Goal: Check status: Check status

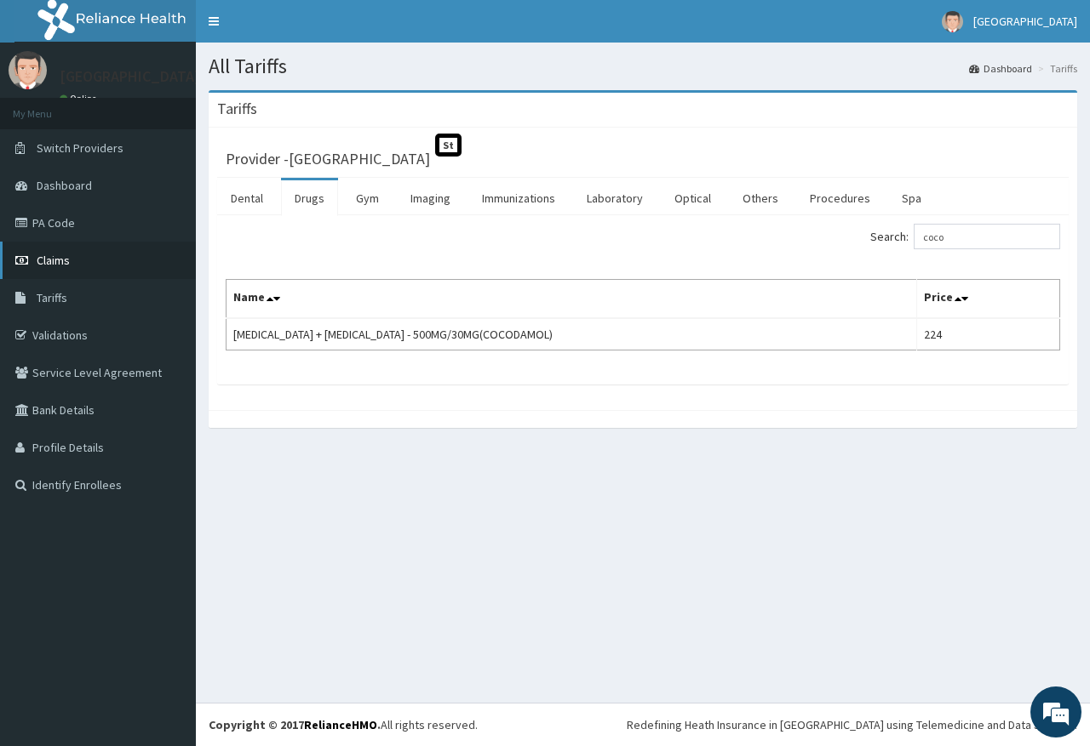
click at [66, 270] on link "Claims" at bounding box center [98, 260] width 196 height 37
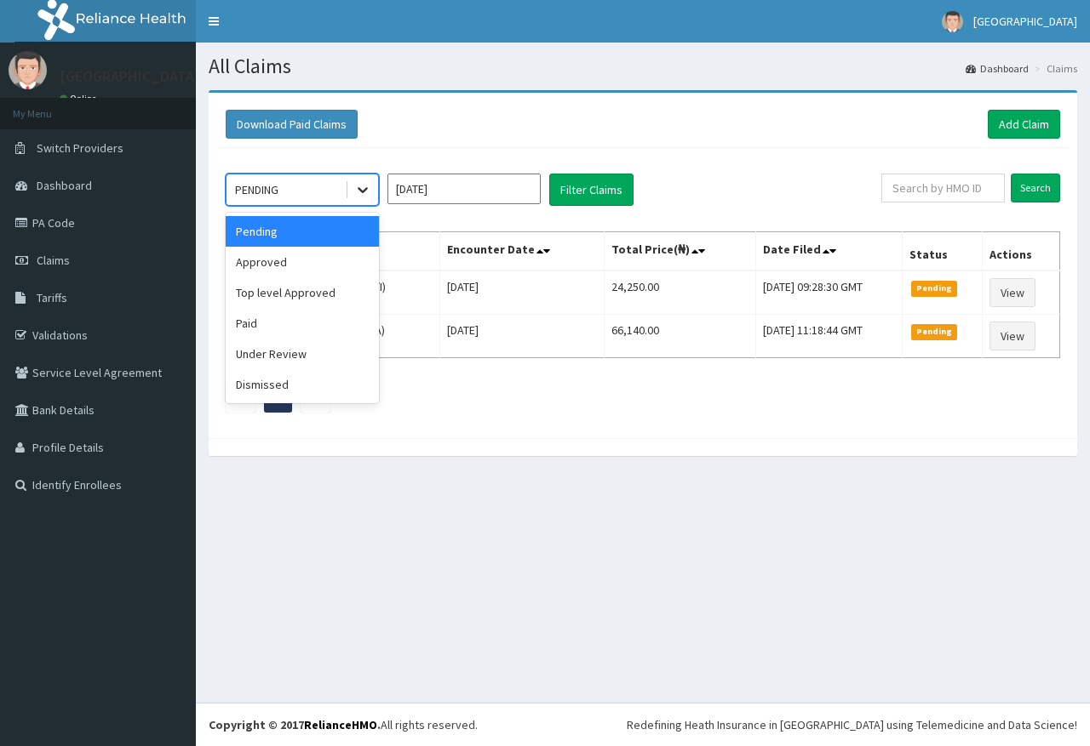
click at [364, 182] on icon at bounding box center [362, 189] width 17 height 17
click at [307, 307] on div "Top level Approved" at bounding box center [302, 292] width 153 height 31
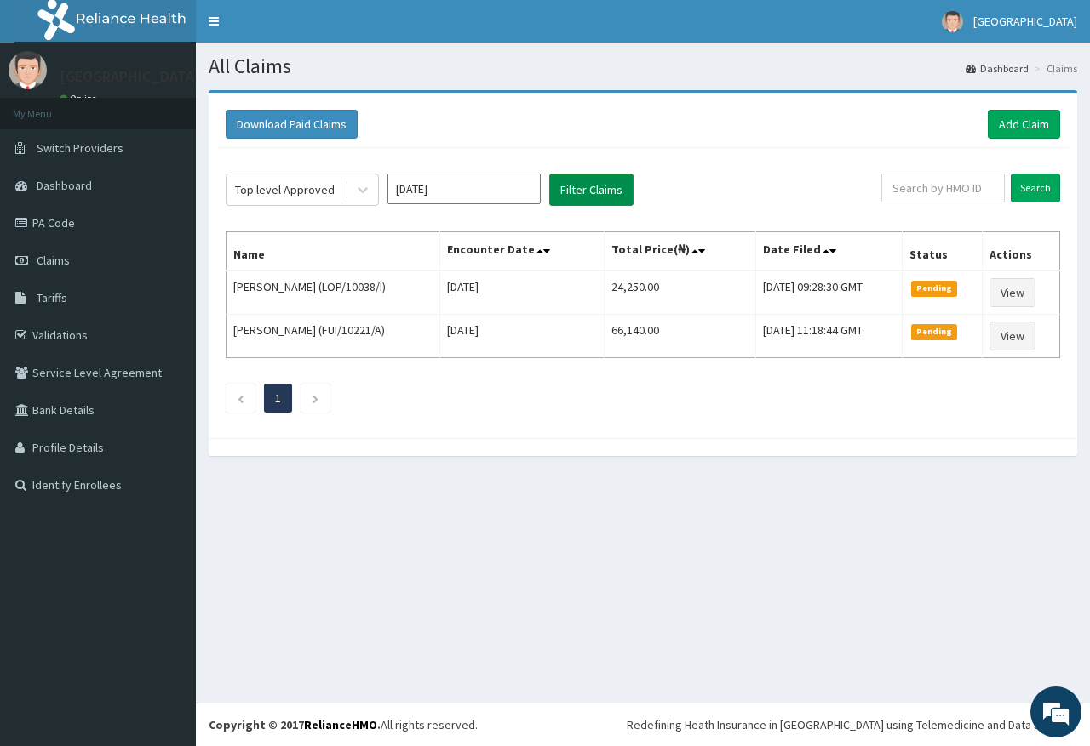
click at [595, 191] on button "Filter Claims" at bounding box center [591, 190] width 84 height 32
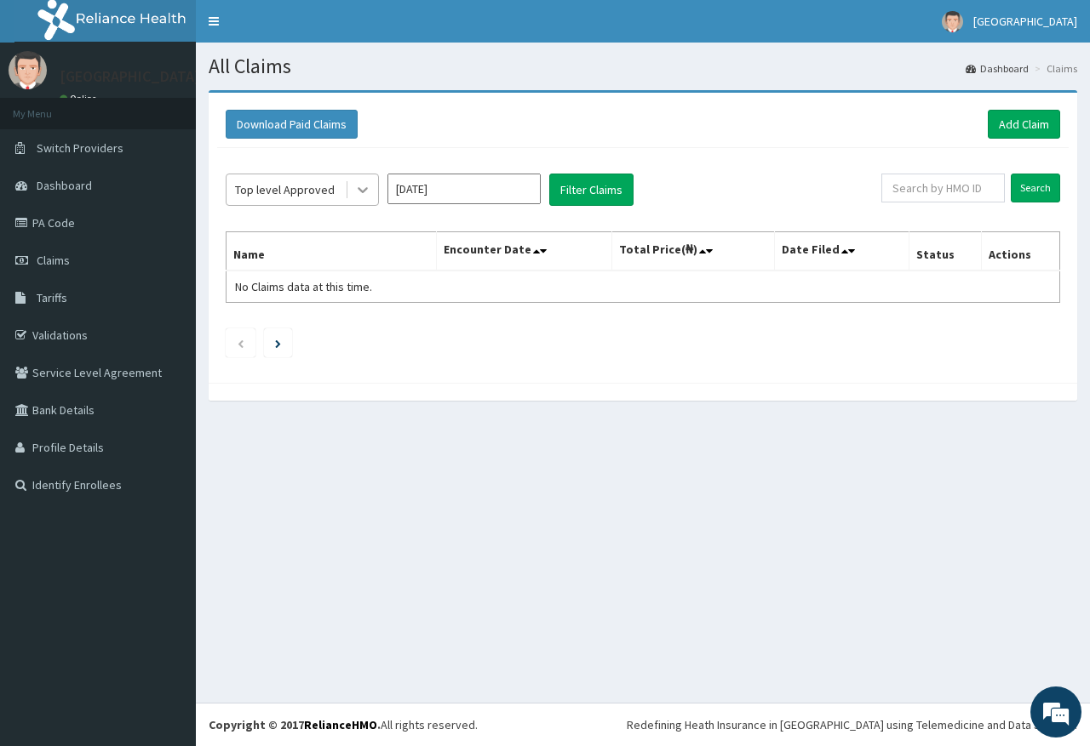
drag, startPoint x: 362, startPoint y: 186, endPoint x: 360, endPoint y: 197, distance: 10.4
click at [363, 188] on icon at bounding box center [362, 189] width 17 height 17
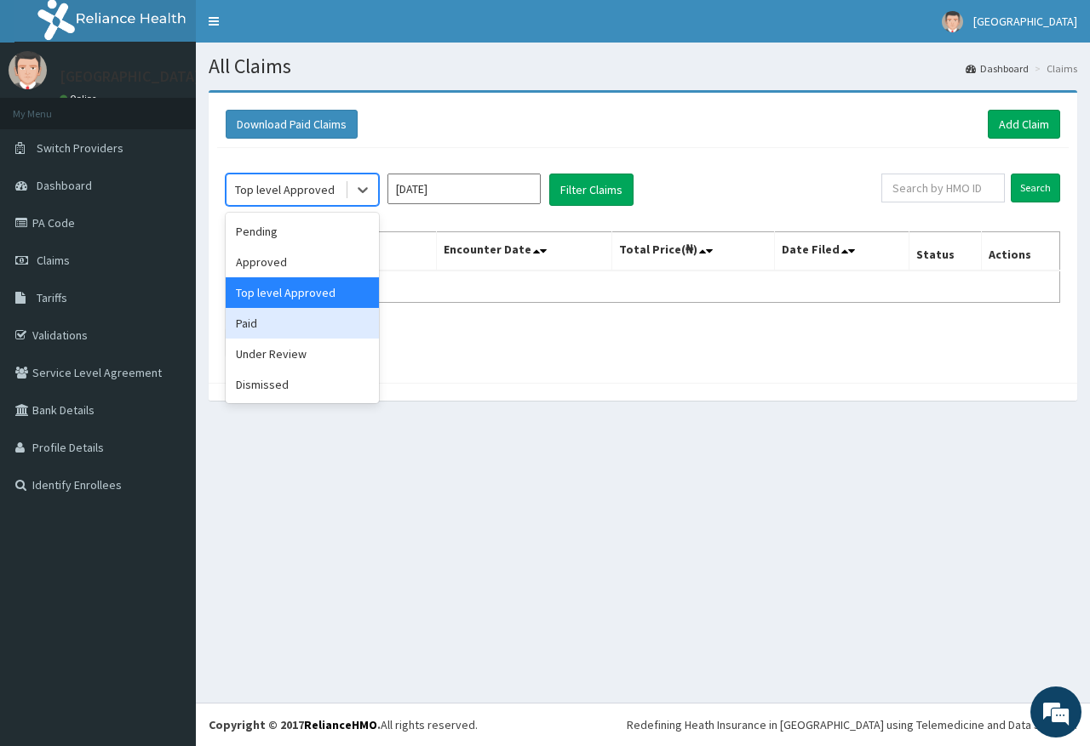
click at [298, 321] on div "Paid" at bounding box center [302, 323] width 153 height 31
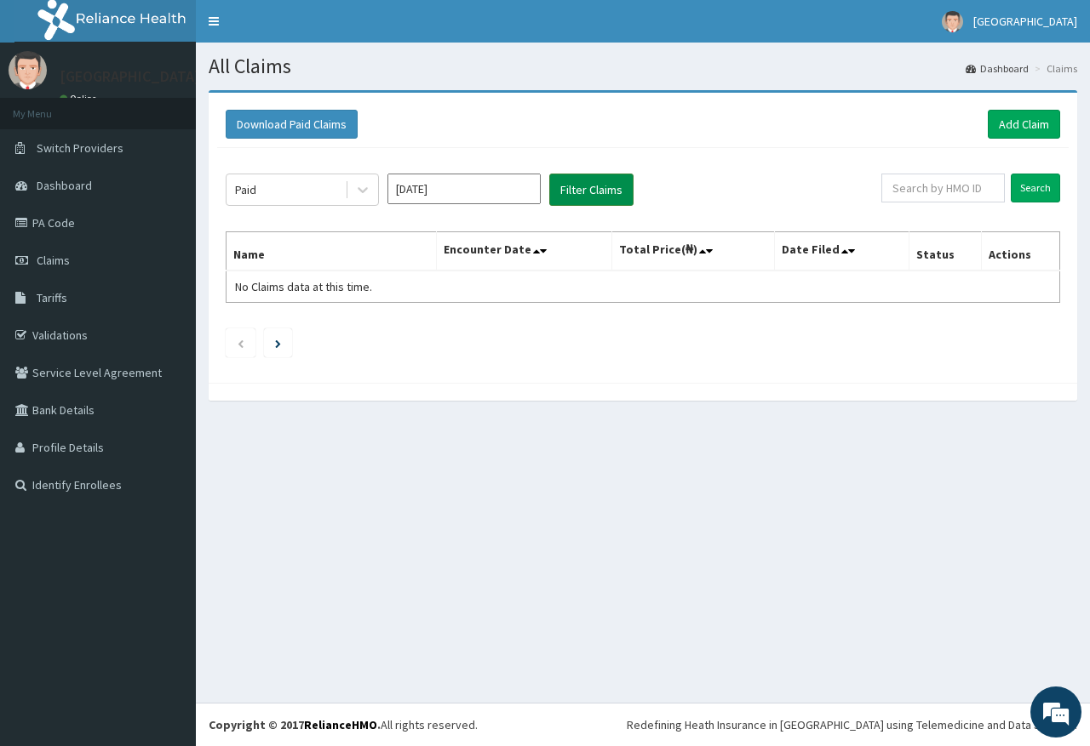
click at [626, 181] on button "Filter Claims" at bounding box center [591, 190] width 84 height 32
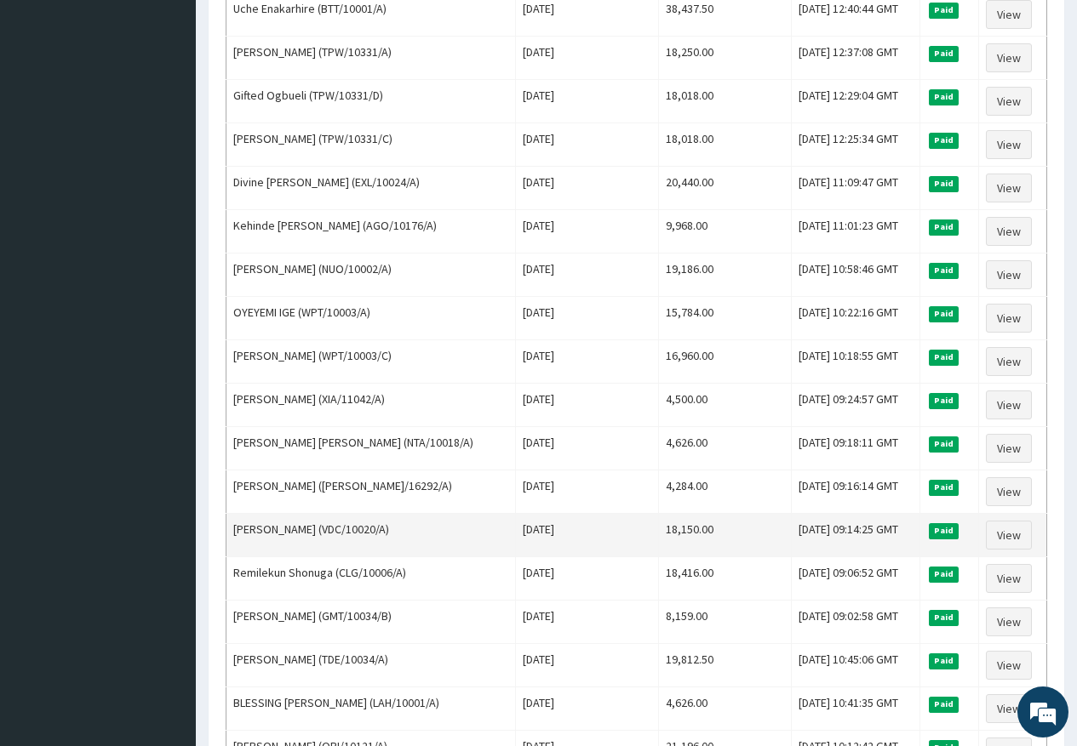
scroll to position [1015, 0]
click at [1000, 534] on link "View" at bounding box center [1009, 536] width 46 height 29
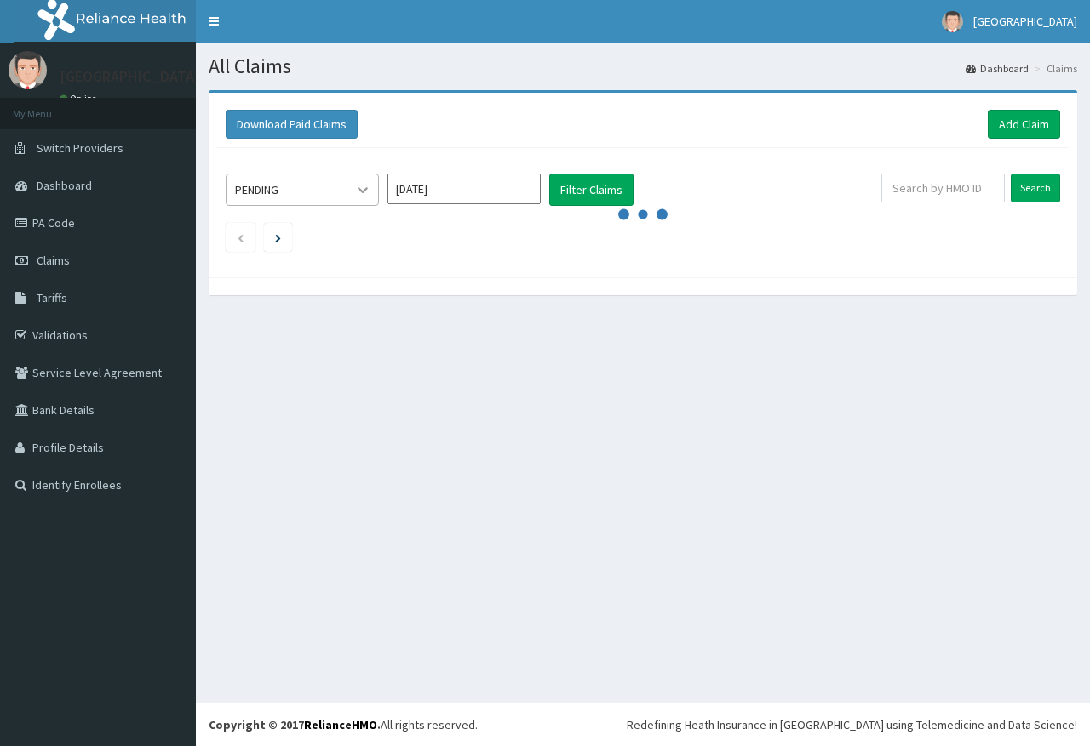
drag, startPoint x: 0, startPoint y: 0, endPoint x: 366, endPoint y: 180, distance: 407.7
click at [366, 180] on div at bounding box center [362, 189] width 31 height 31
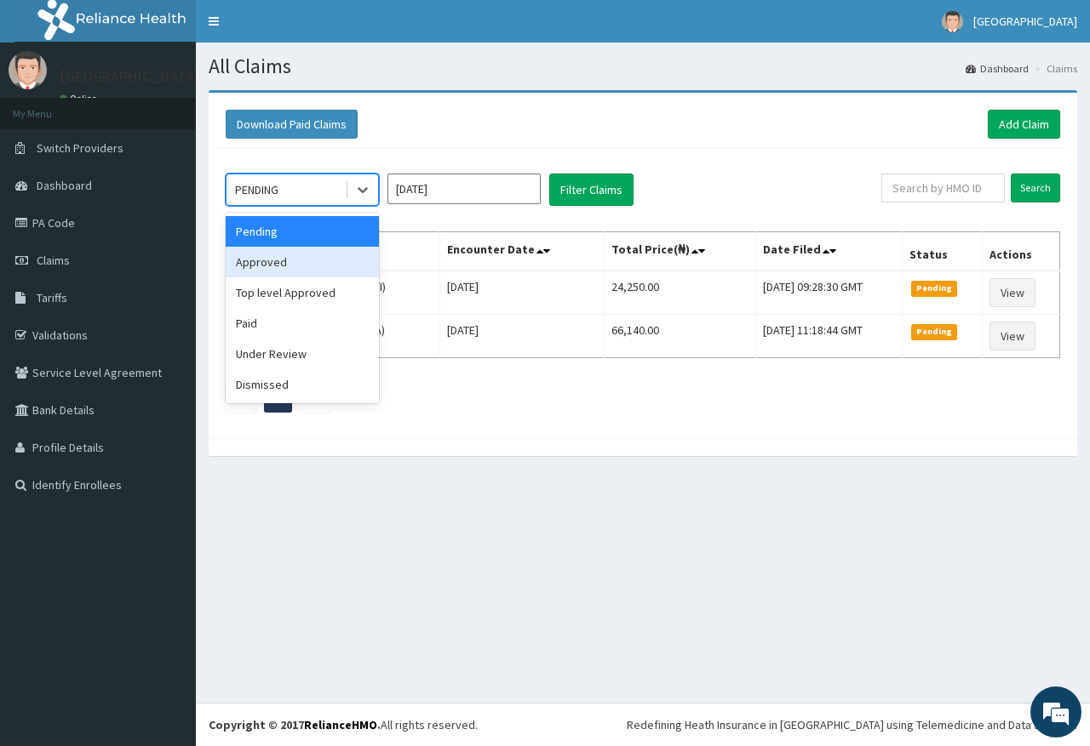
click at [333, 255] on div "Approved" at bounding box center [302, 262] width 153 height 31
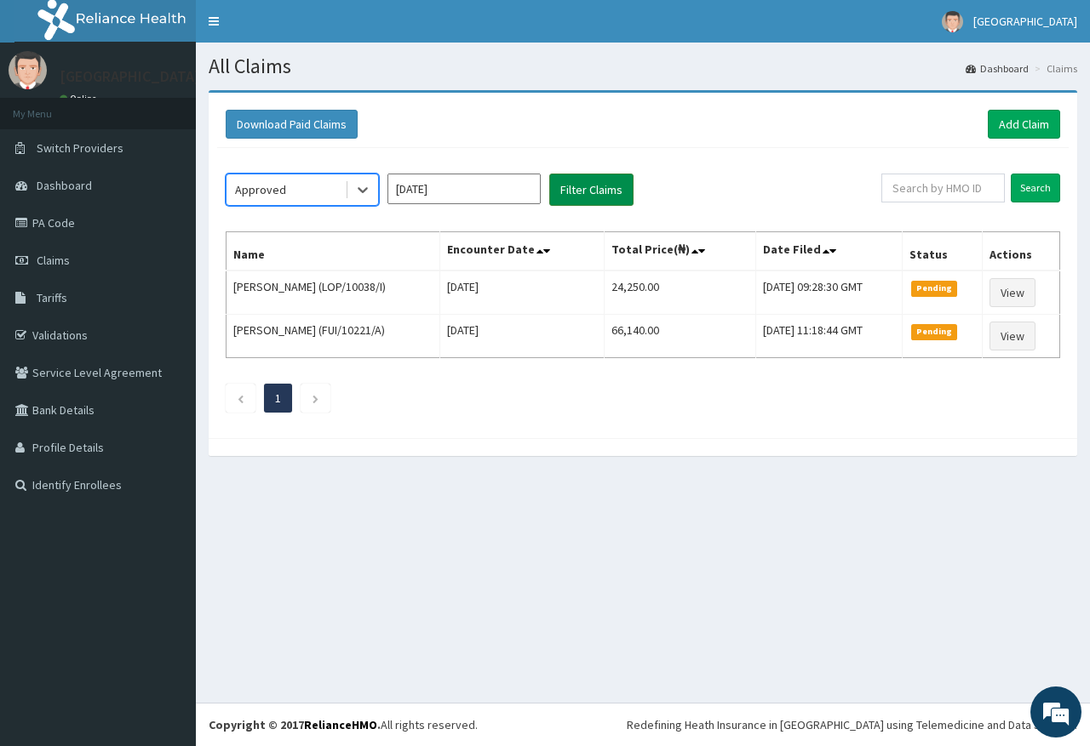
click at [608, 203] on button "Filter Claims" at bounding box center [591, 190] width 84 height 32
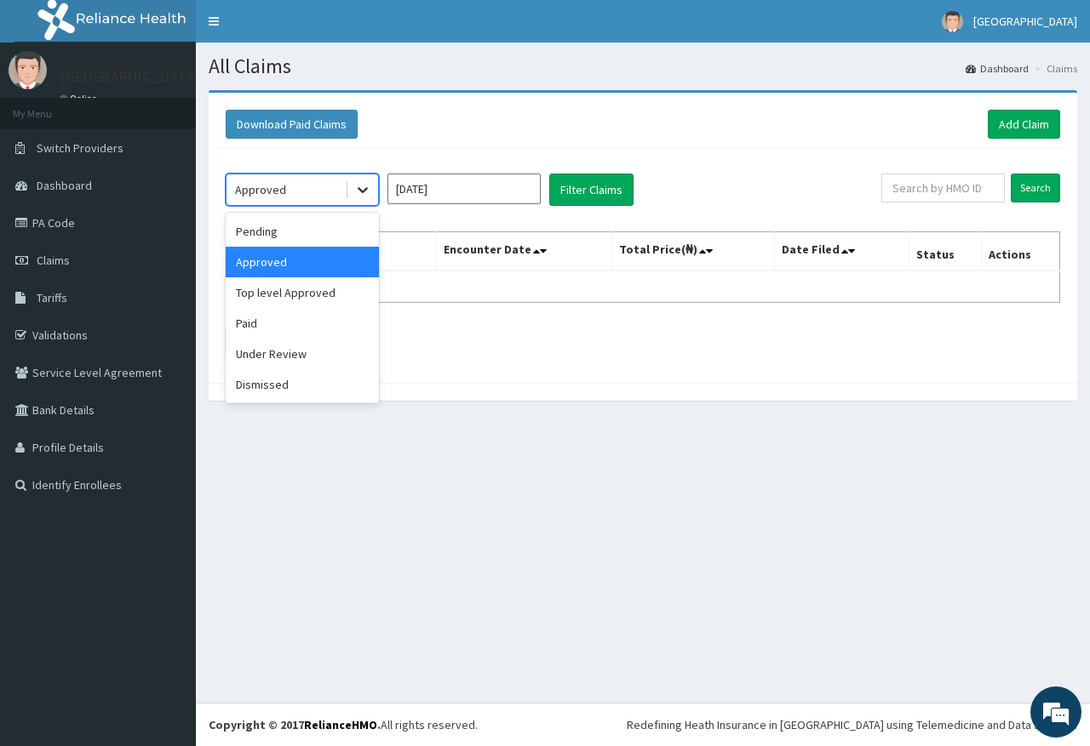
click at [366, 188] on icon at bounding box center [362, 189] width 17 height 17
click at [296, 326] on div "Paid" at bounding box center [302, 323] width 153 height 31
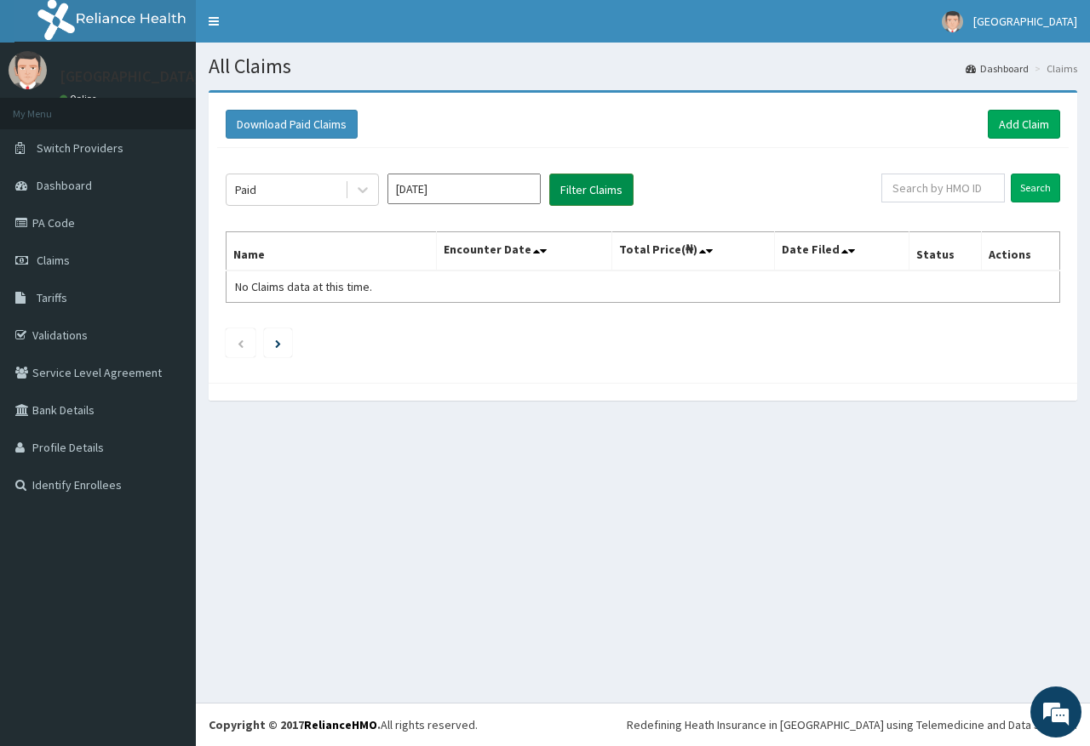
click at [615, 201] on button "Filter Claims" at bounding box center [591, 190] width 84 height 32
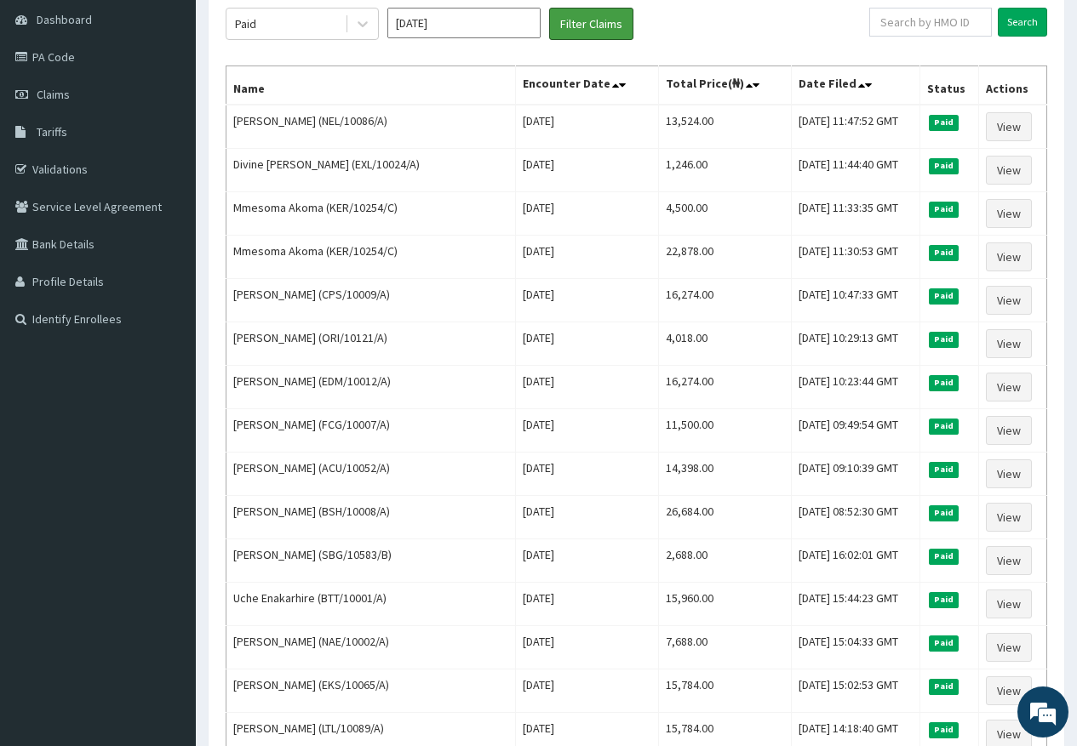
scroll to position [164, 0]
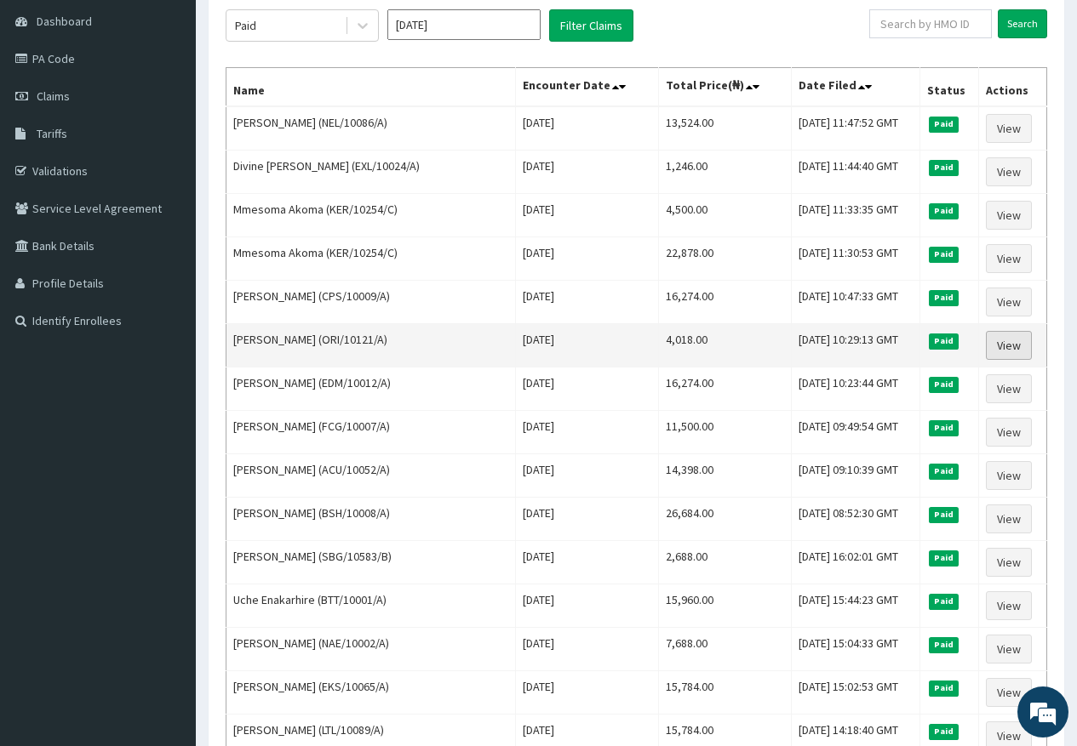
click at [1017, 347] on link "View" at bounding box center [1009, 345] width 46 height 29
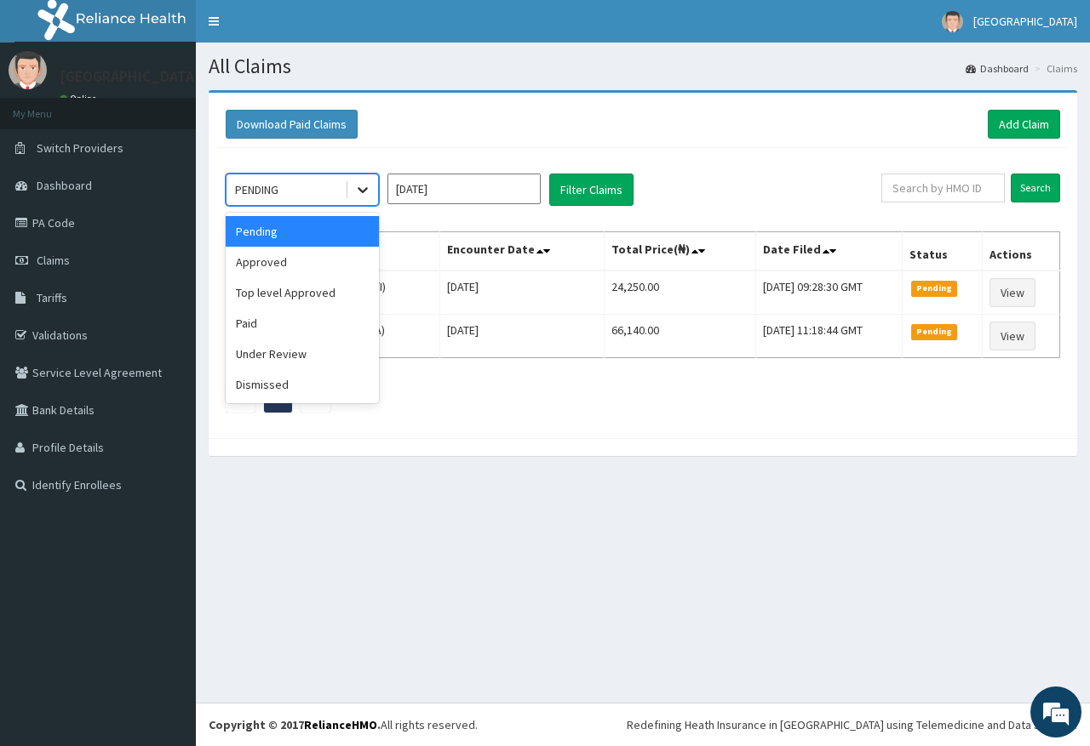
click at [360, 193] on icon at bounding box center [362, 189] width 17 height 17
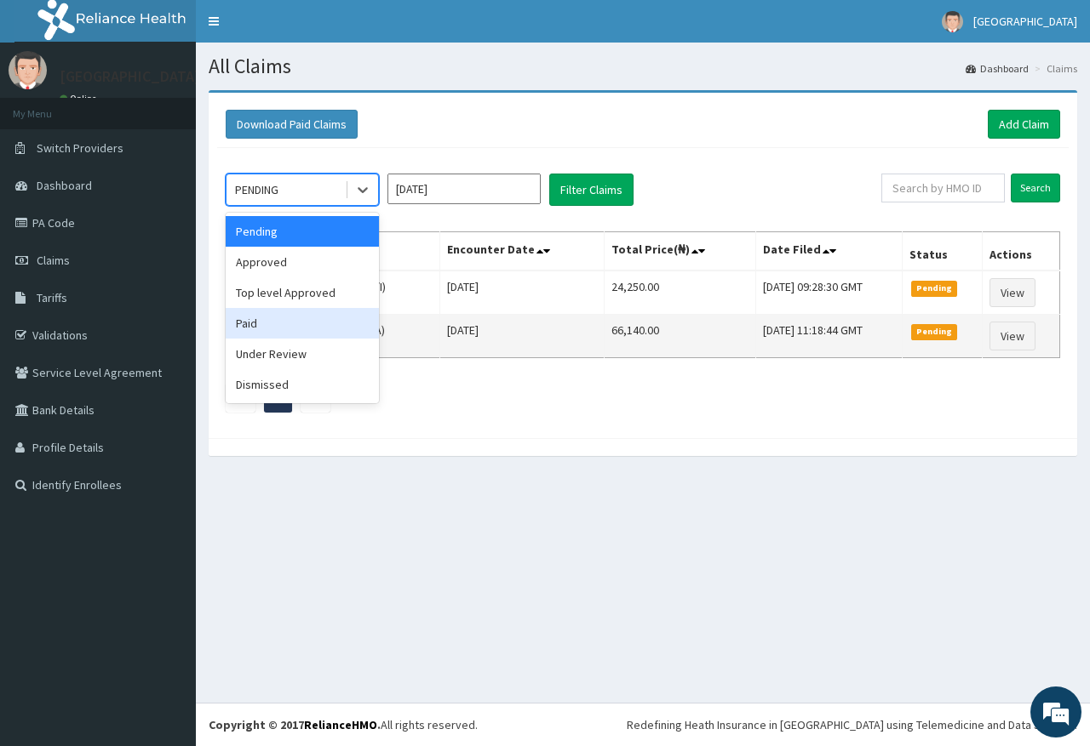
click at [355, 327] on div "Paid" at bounding box center [302, 323] width 153 height 31
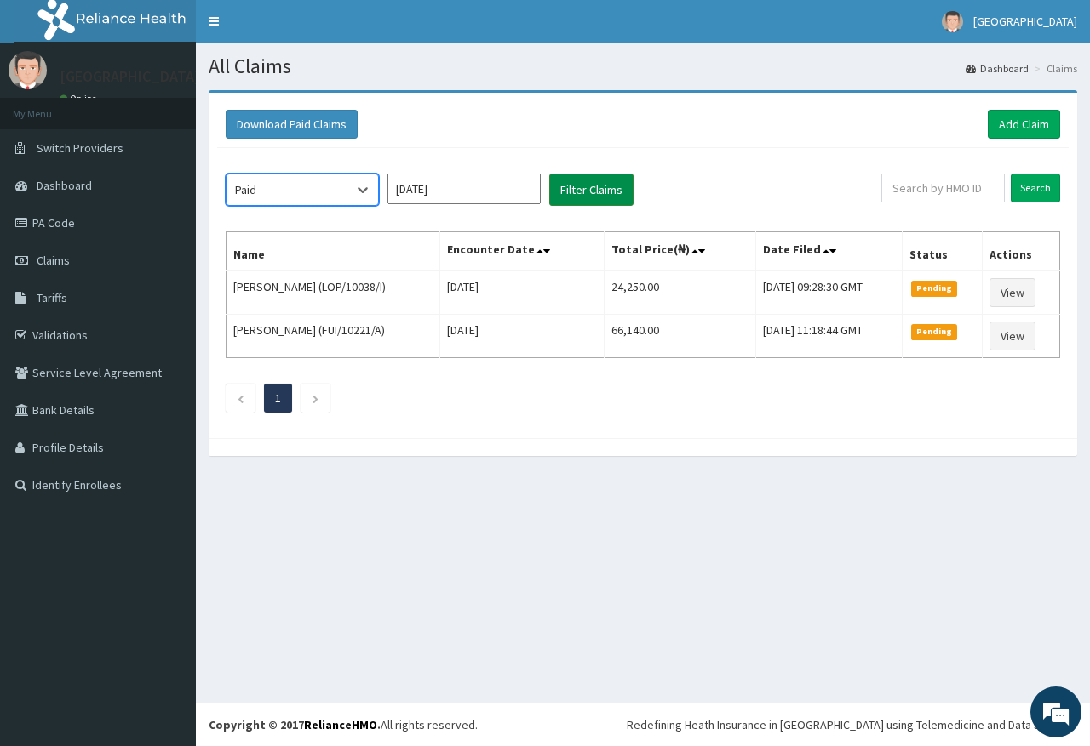
click at [629, 186] on button "Filter Claims" at bounding box center [591, 190] width 84 height 32
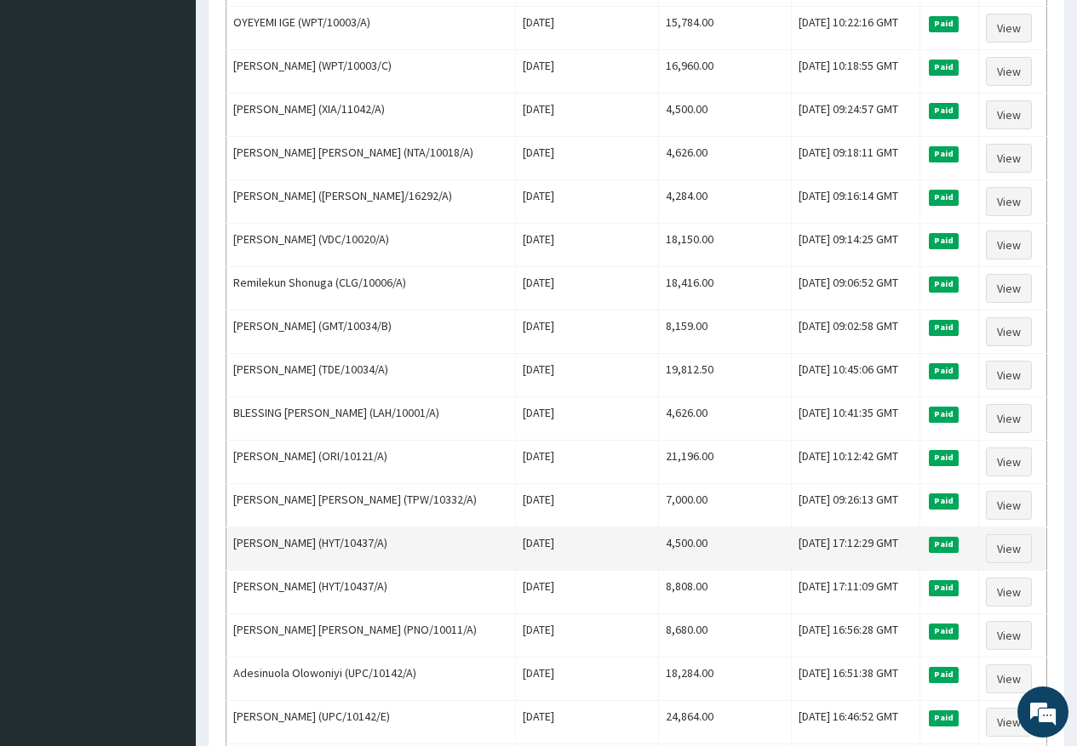
scroll to position [1277, 0]
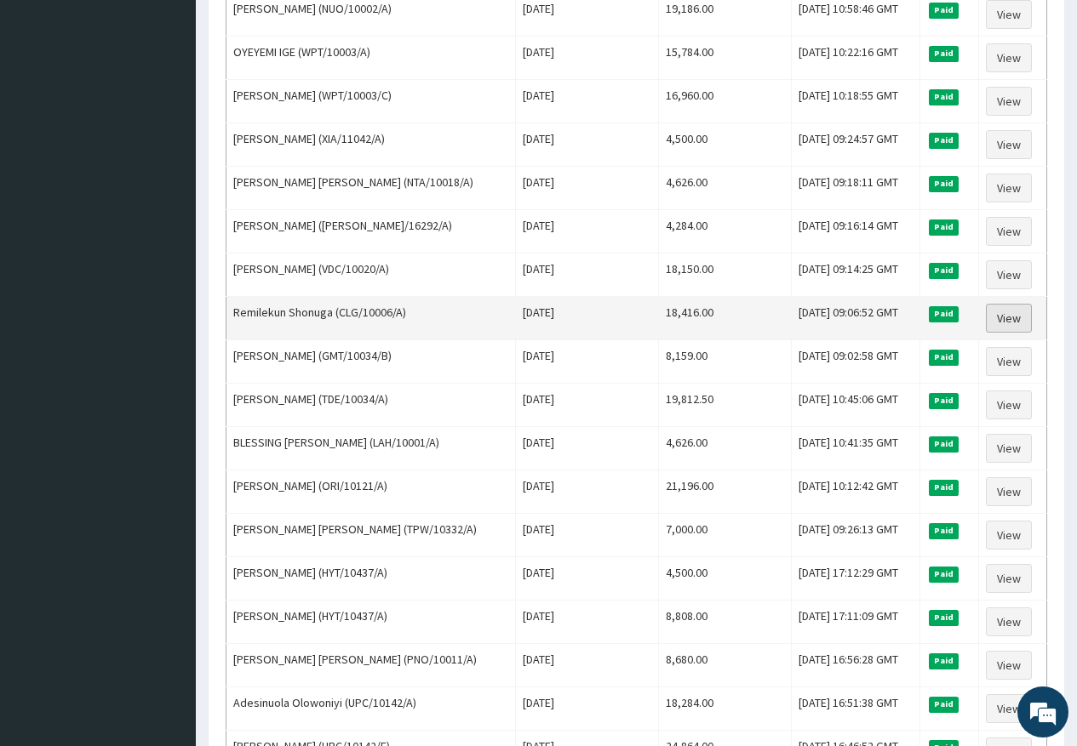
click at [1014, 313] on link "View" at bounding box center [1009, 318] width 46 height 29
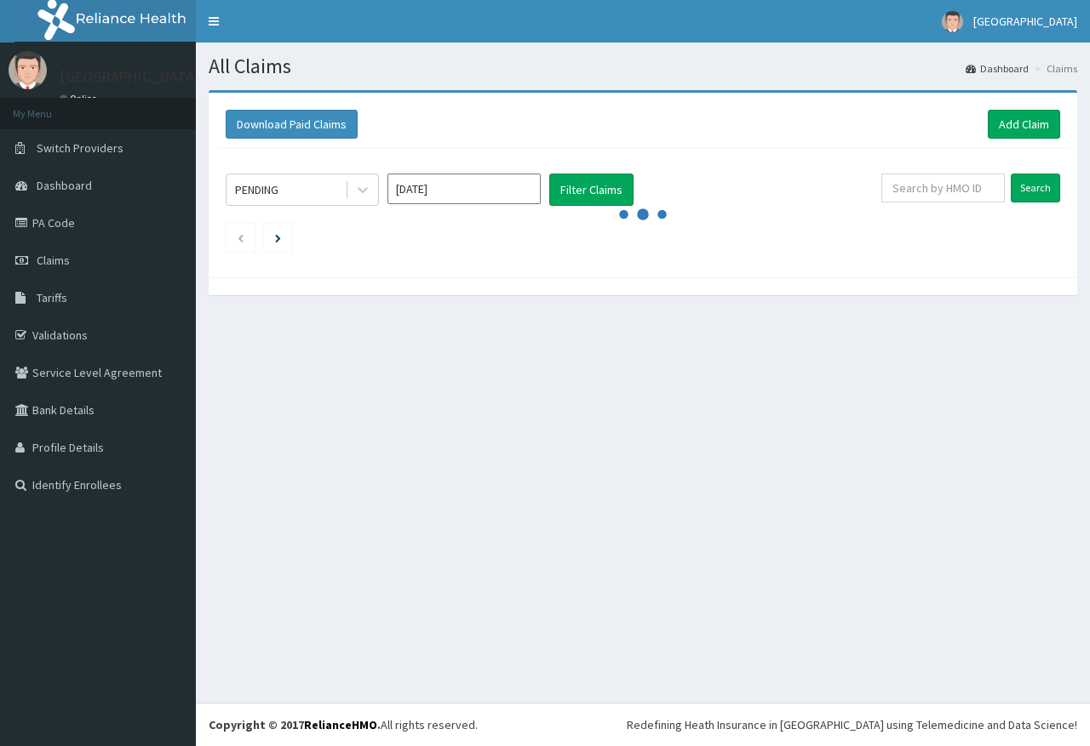
click at [358, 185] on icon at bounding box center [362, 189] width 17 height 17
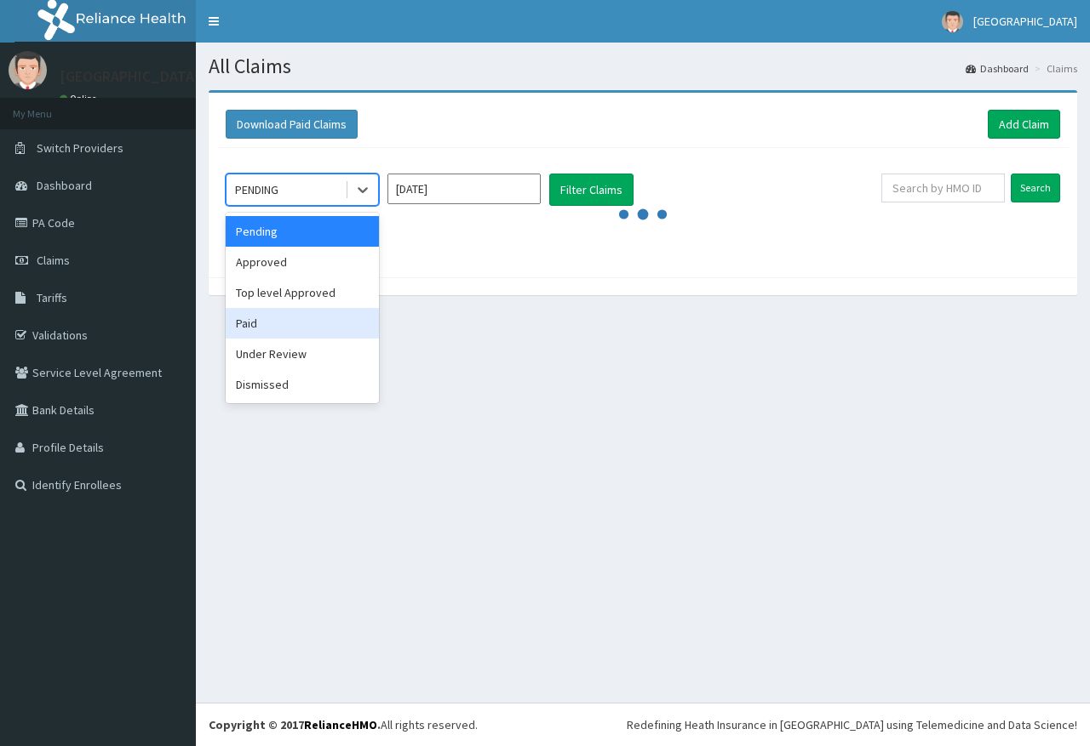
click at [320, 313] on div "Paid" at bounding box center [302, 323] width 153 height 31
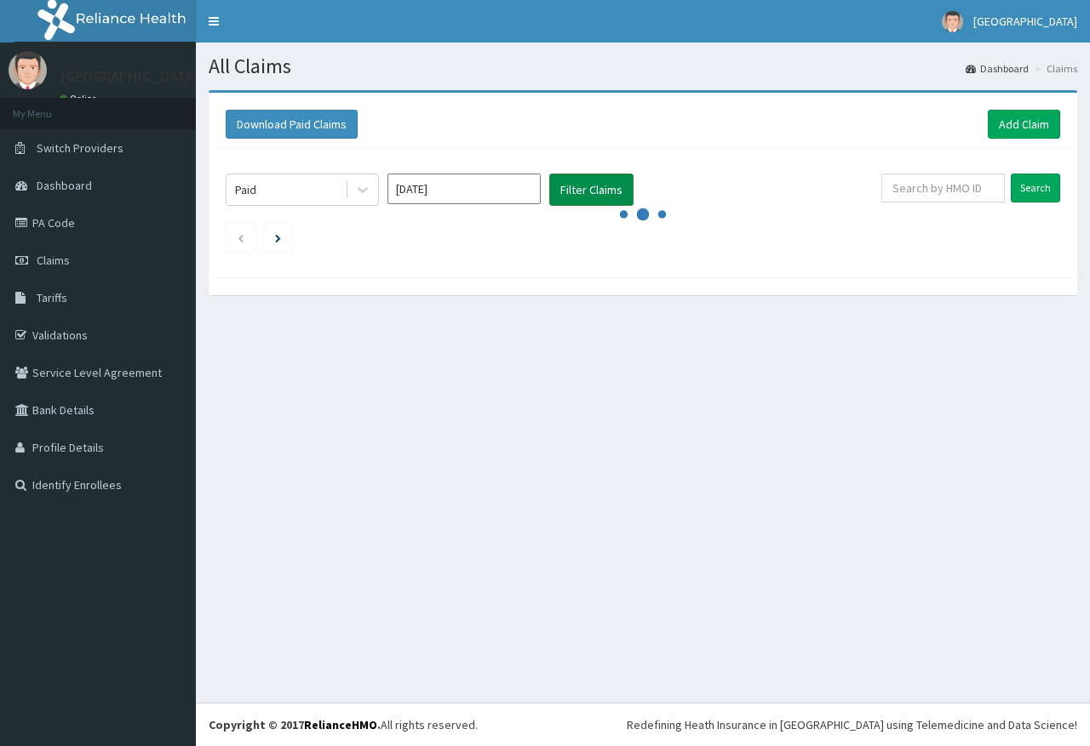
click at [567, 188] on button "Filter Claims" at bounding box center [591, 190] width 84 height 32
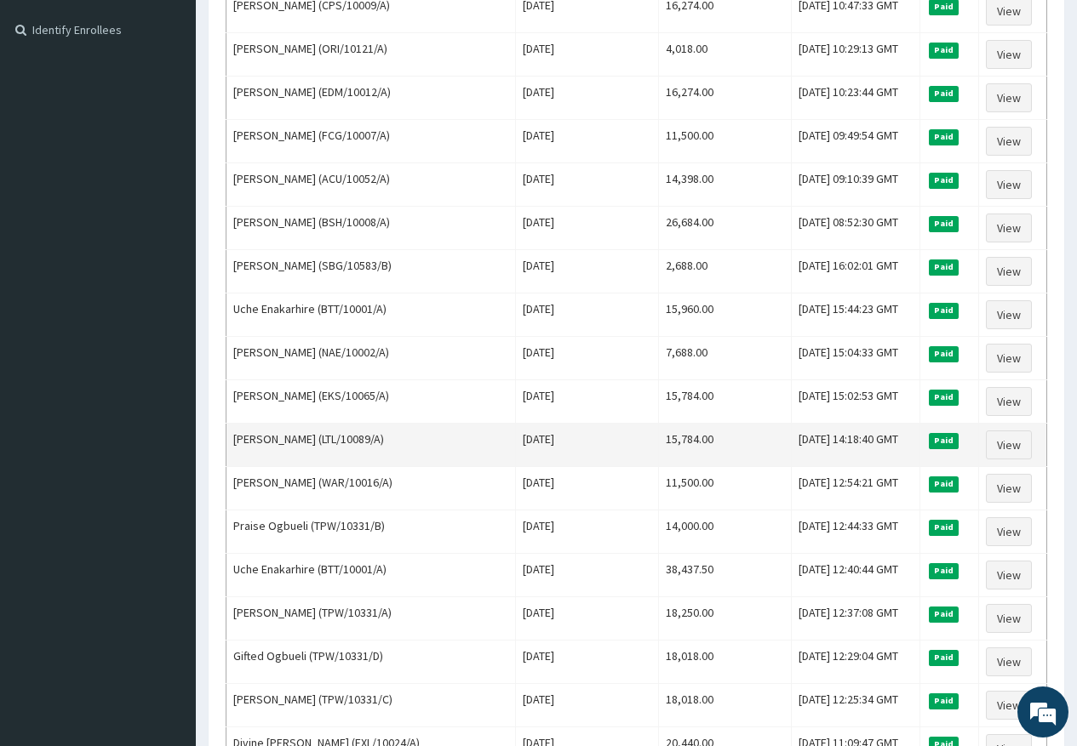
scroll to position [426, 0]
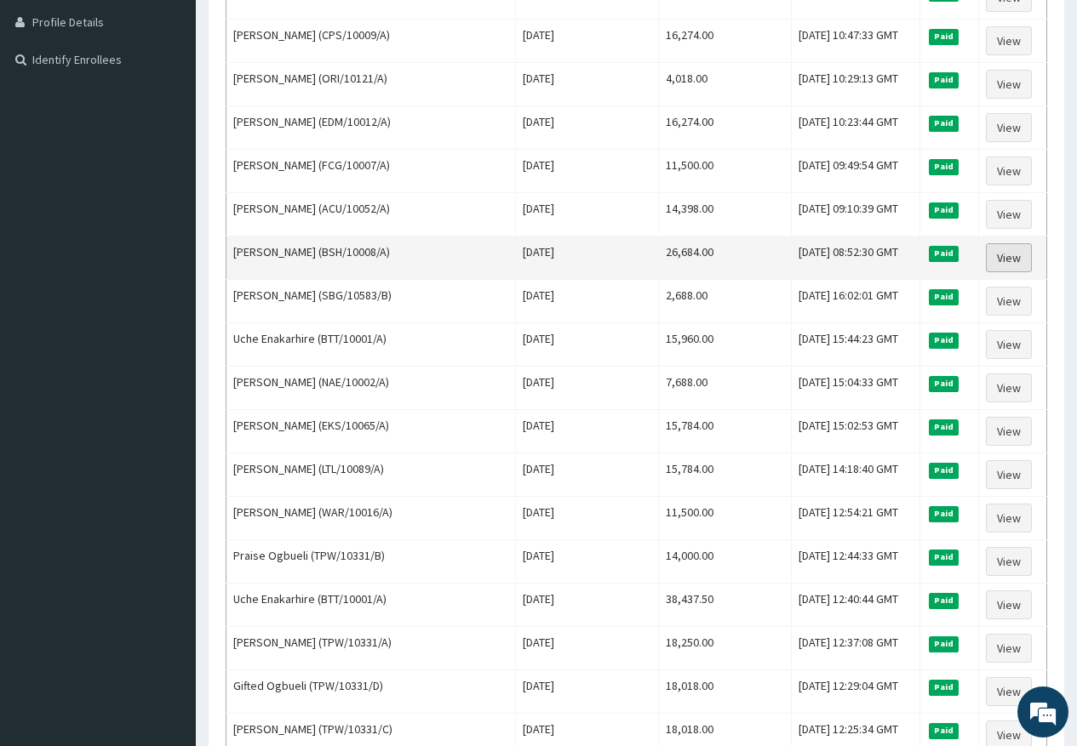
click at [1002, 255] on link "View" at bounding box center [1009, 257] width 46 height 29
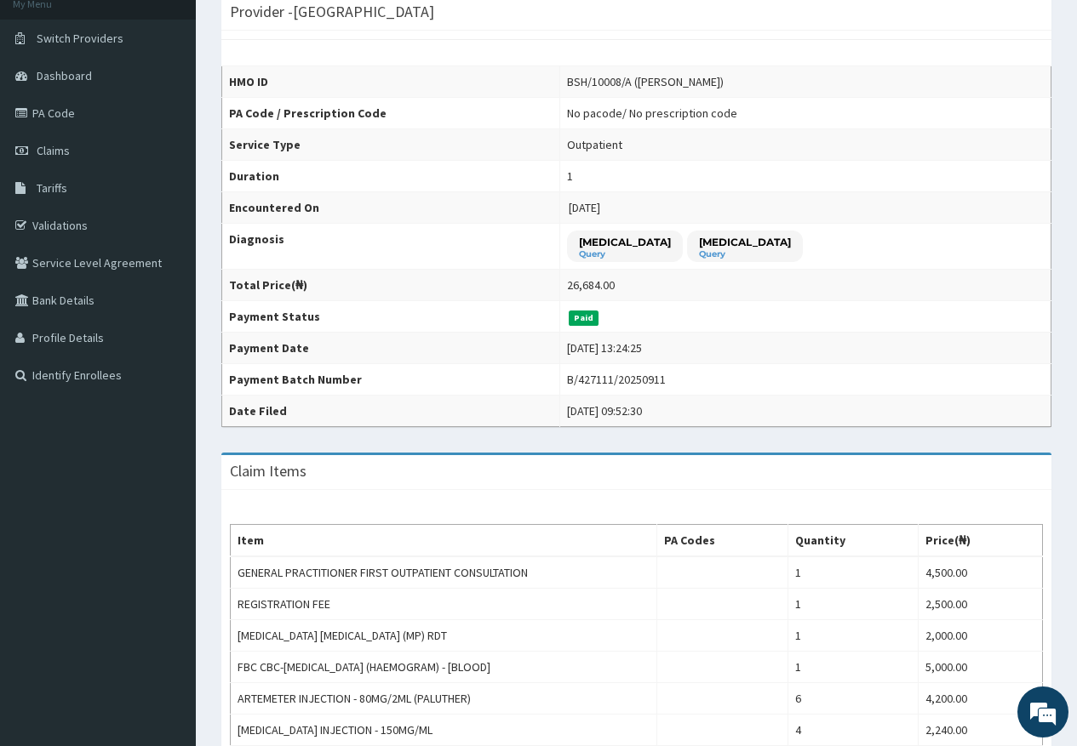
scroll to position [33, 0]
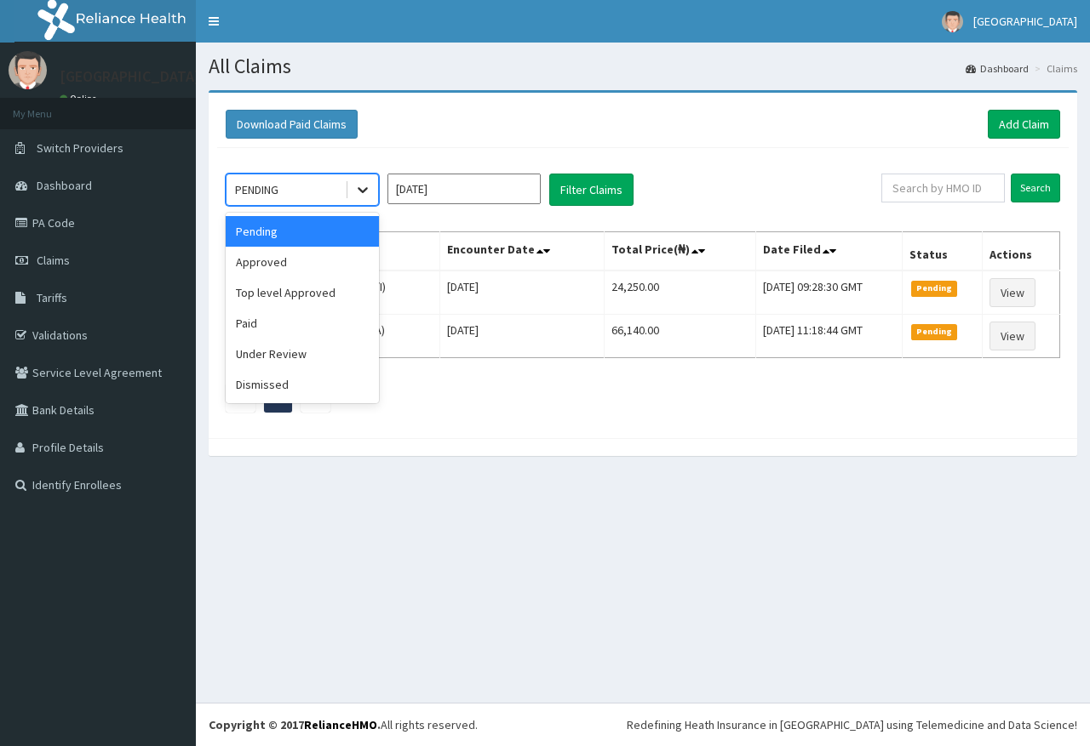
click at [358, 180] on div at bounding box center [362, 189] width 31 height 31
click at [340, 318] on div "Paid" at bounding box center [302, 323] width 153 height 31
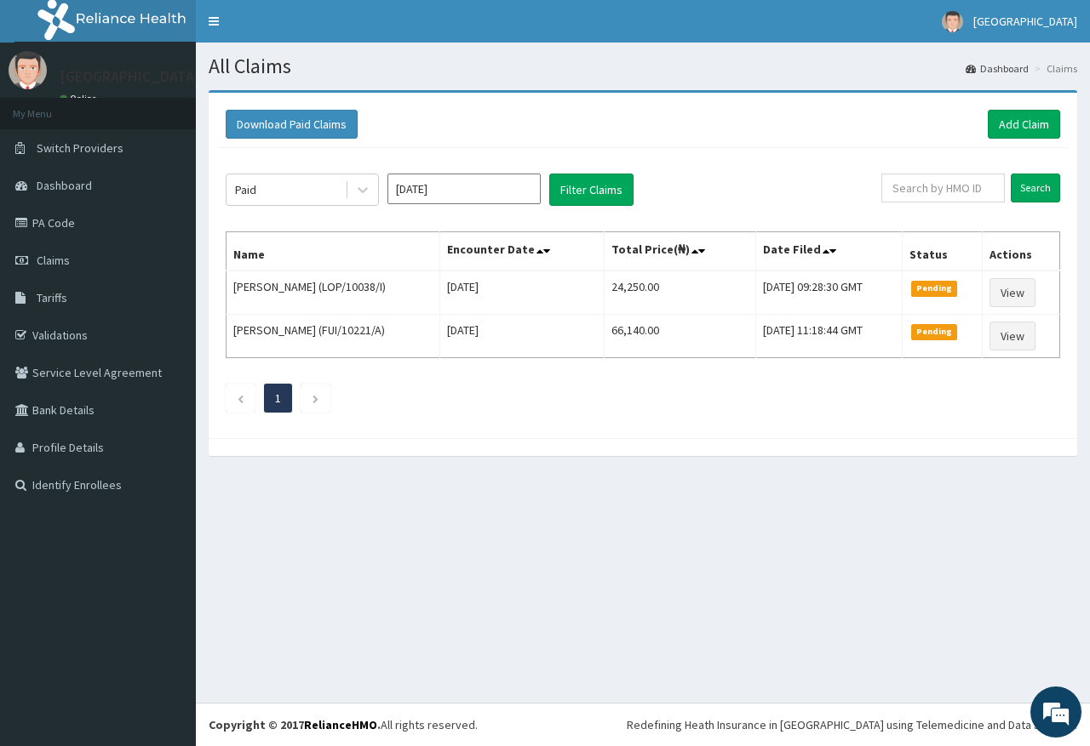
click at [596, 173] on div "Paid Sep 2025 Filter Claims Search Name Encounter Date Total Price(₦) Date File…" at bounding box center [642, 289] width 851 height 282
click at [610, 189] on button "Filter Claims" at bounding box center [591, 190] width 84 height 32
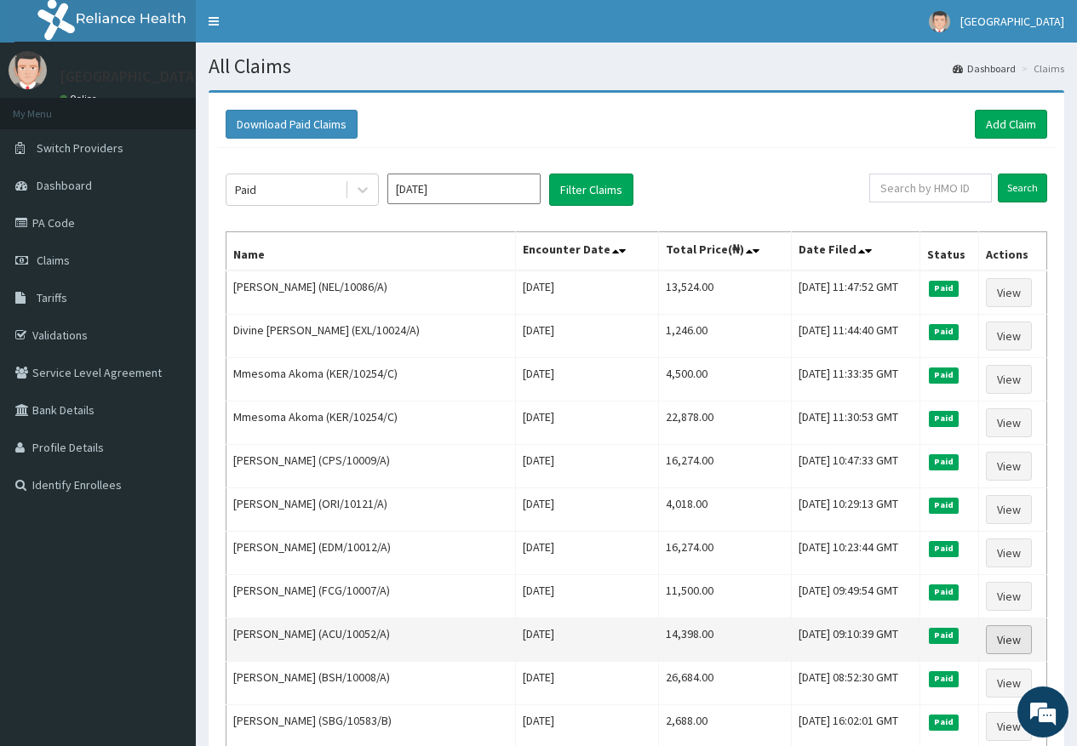
click at [1000, 642] on link "View" at bounding box center [1009, 640] width 46 height 29
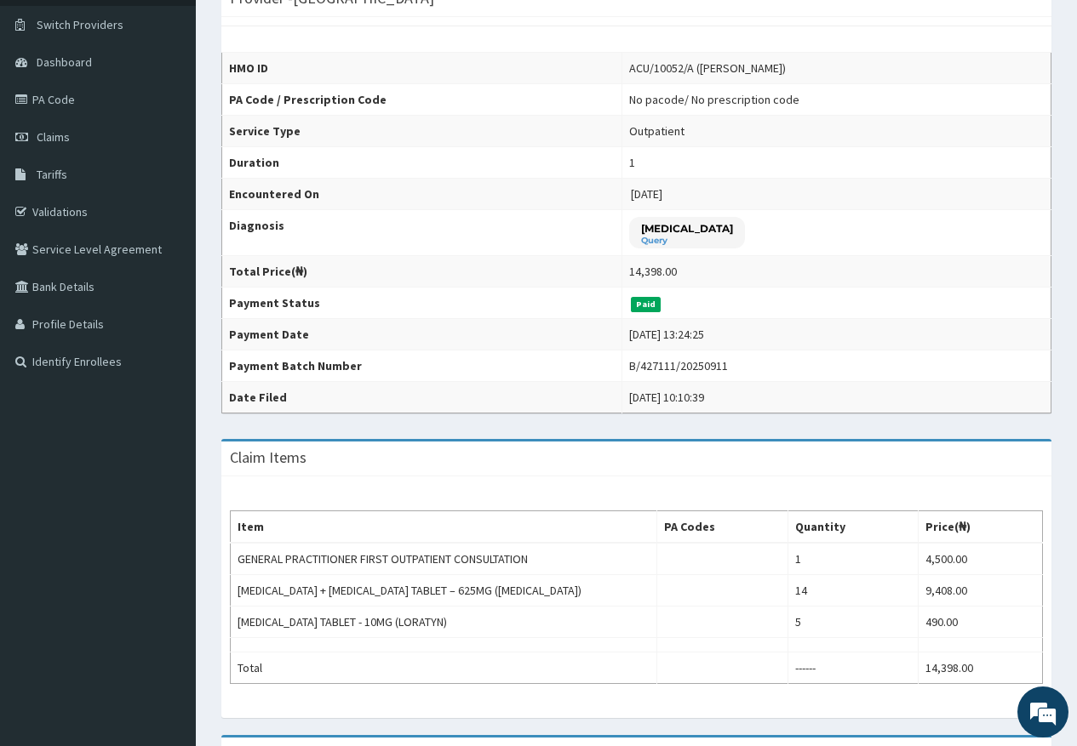
scroll to position [85, 0]
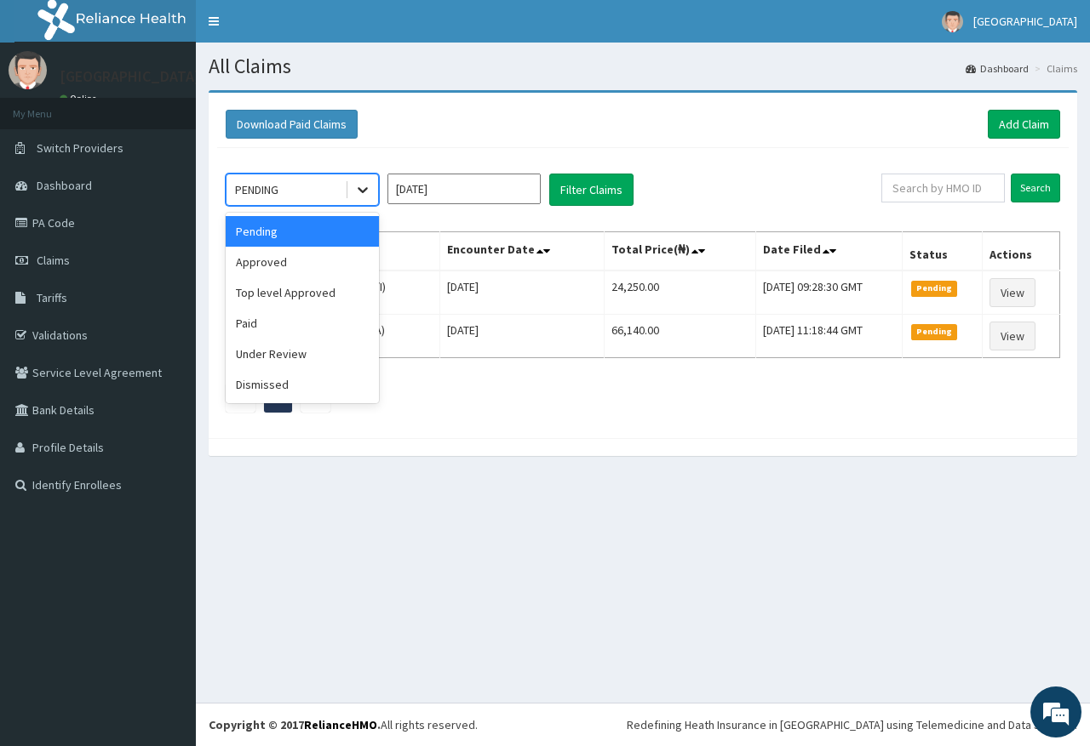
click at [362, 180] on div at bounding box center [362, 189] width 31 height 31
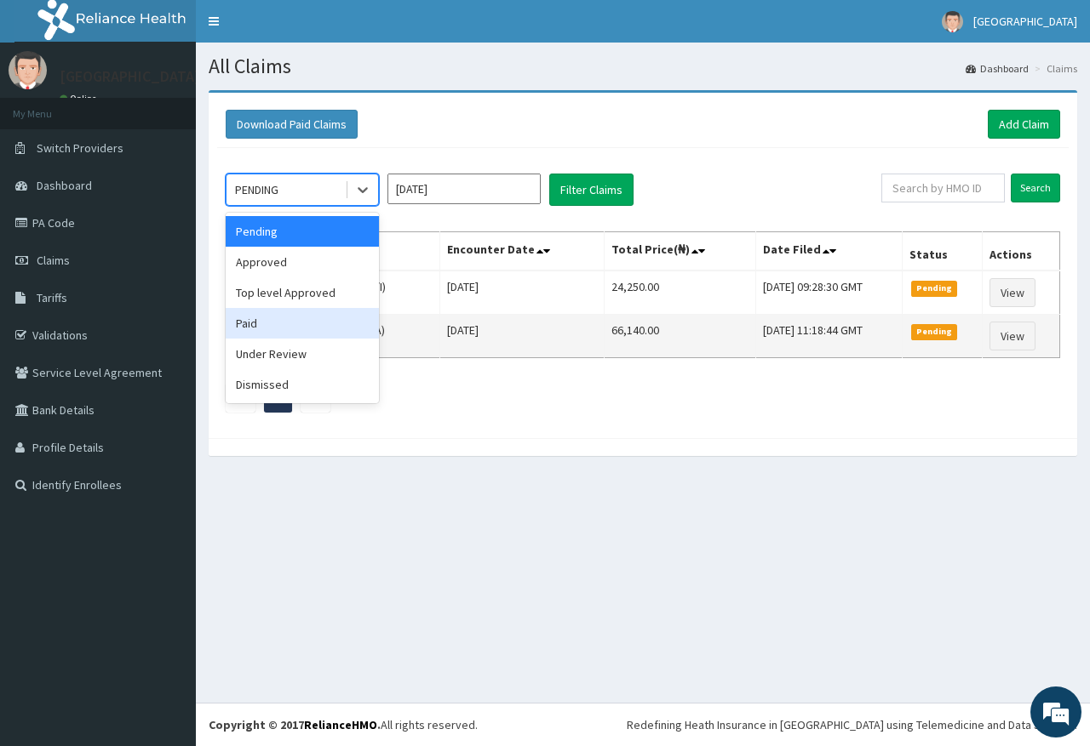
click at [316, 329] on div "Paid" at bounding box center [302, 323] width 153 height 31
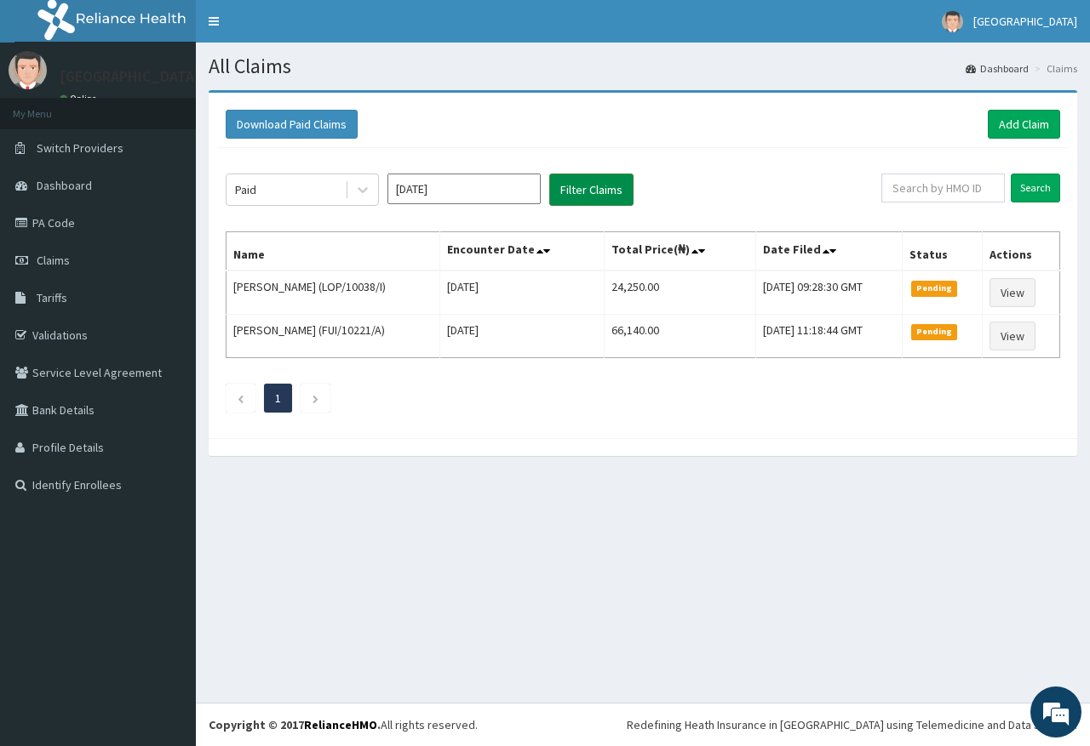
click at [569, 182] on button "Filter Claims" at bounding box center [591, 190] width 84 height 32
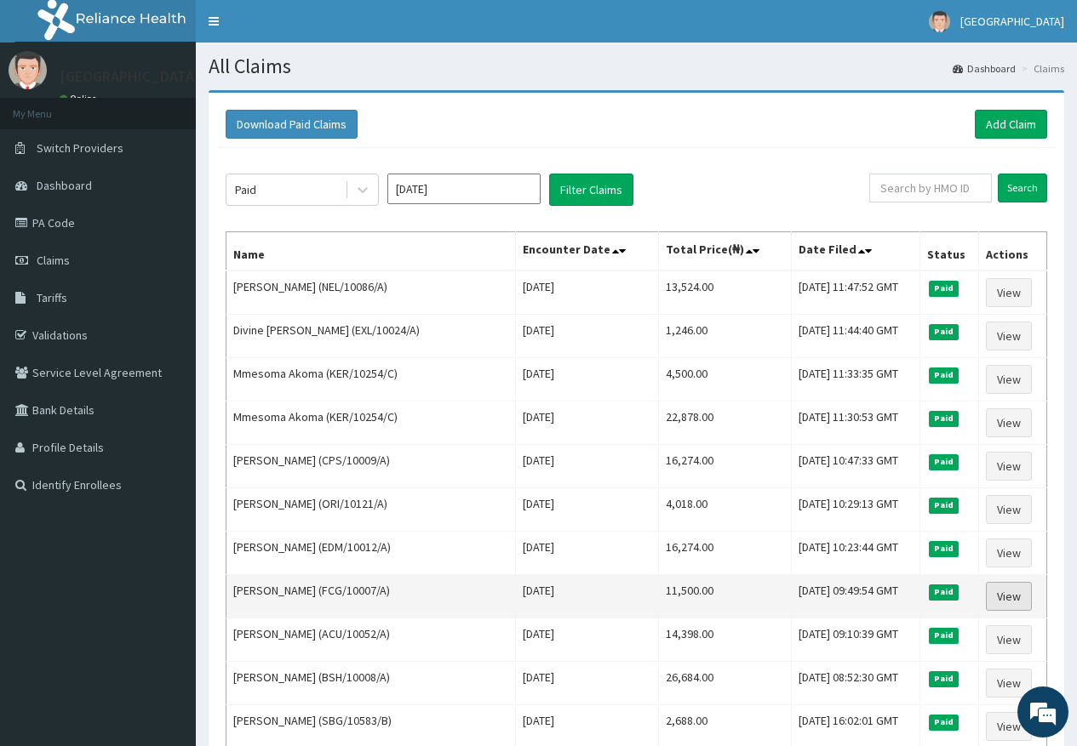
click at [1013, 598] on link "View" at bounding box center [1009, 596] width 46 height 29
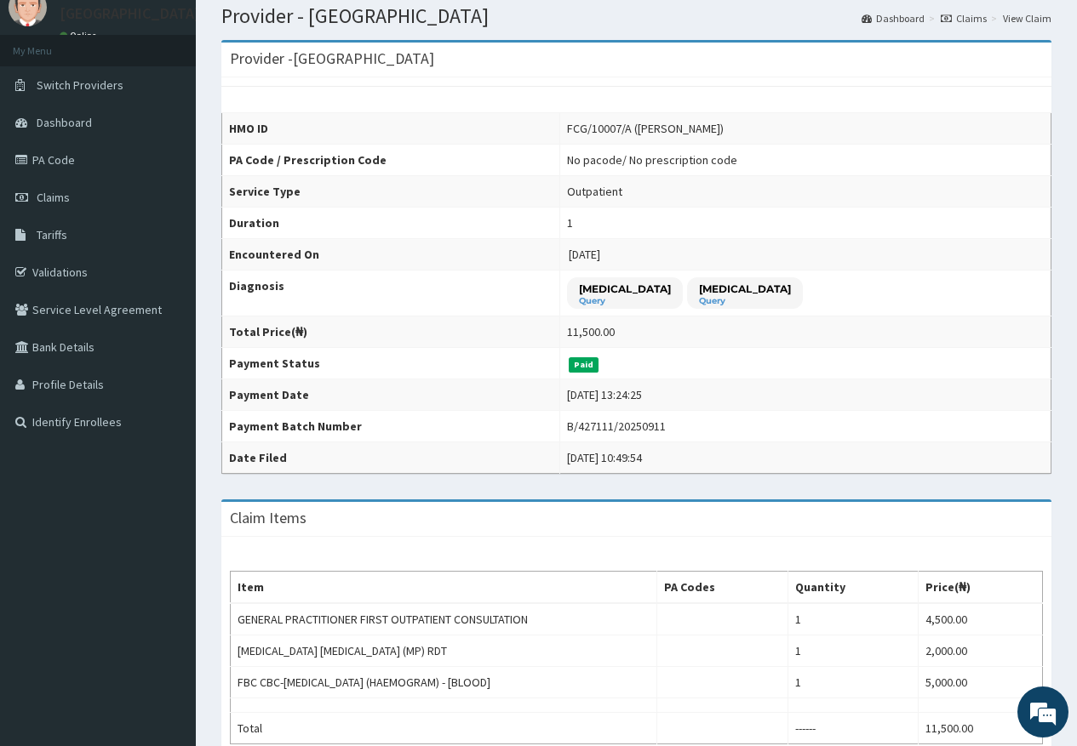
scroll to position [170, 0]
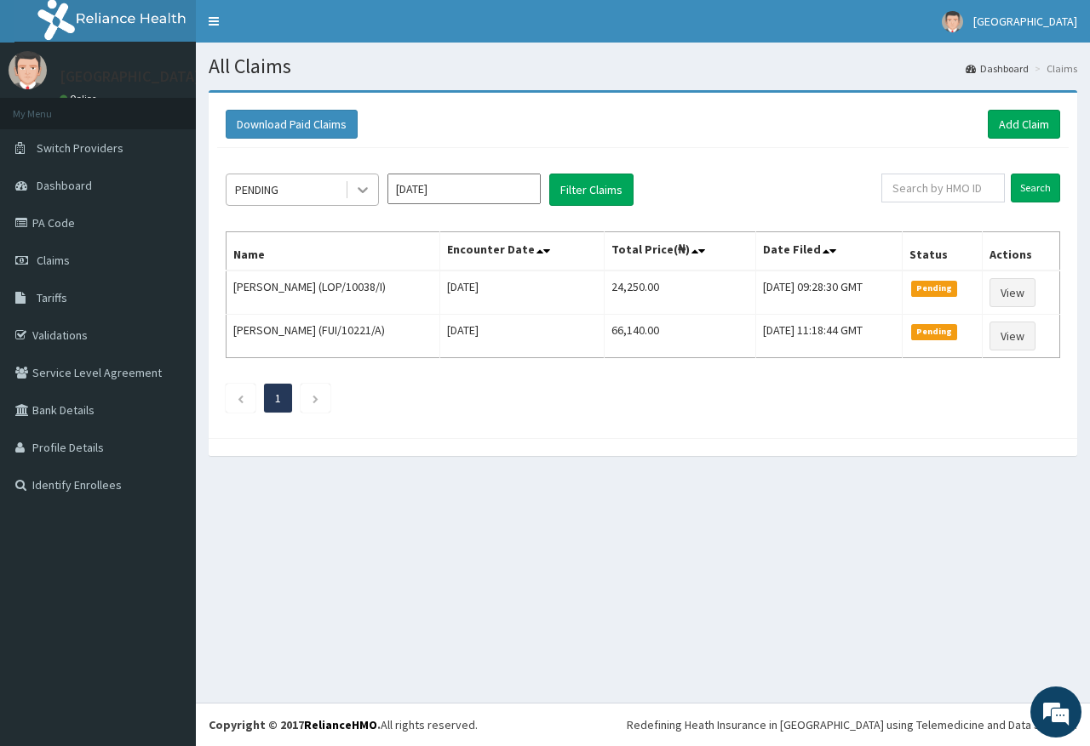
click at [366, 189] on icon at bounding box center [362, 191] width 10 height 6
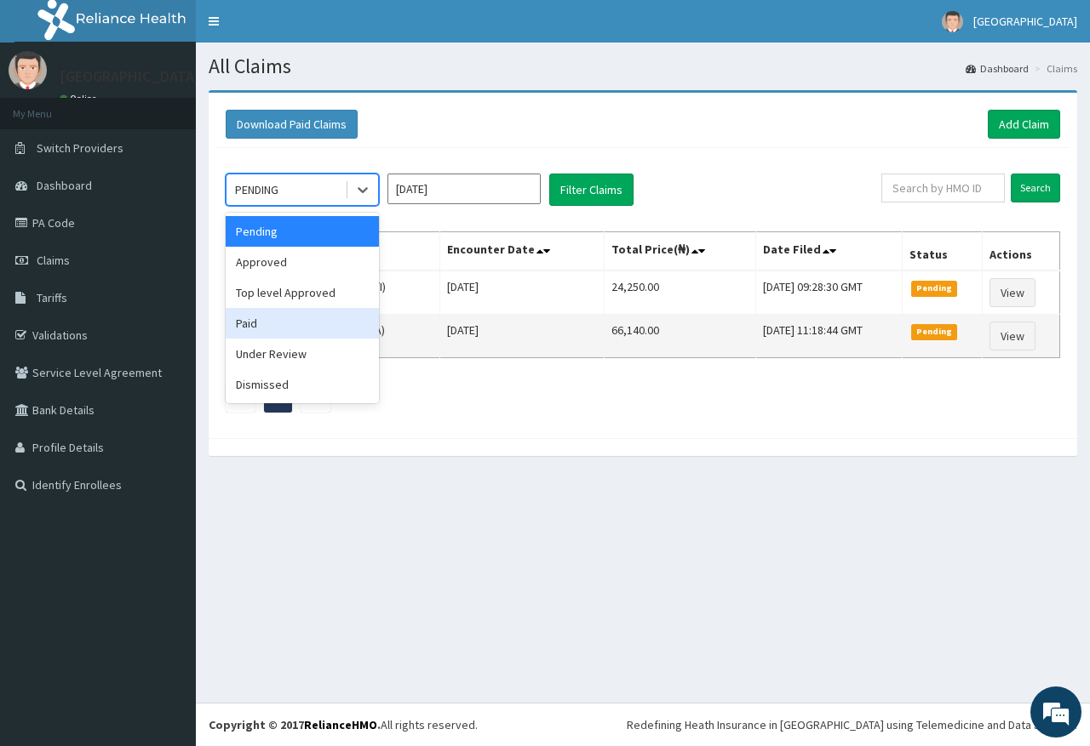
click at [310, 326] on div "Paid" at bounding box center [302, 323] width 153 height 31
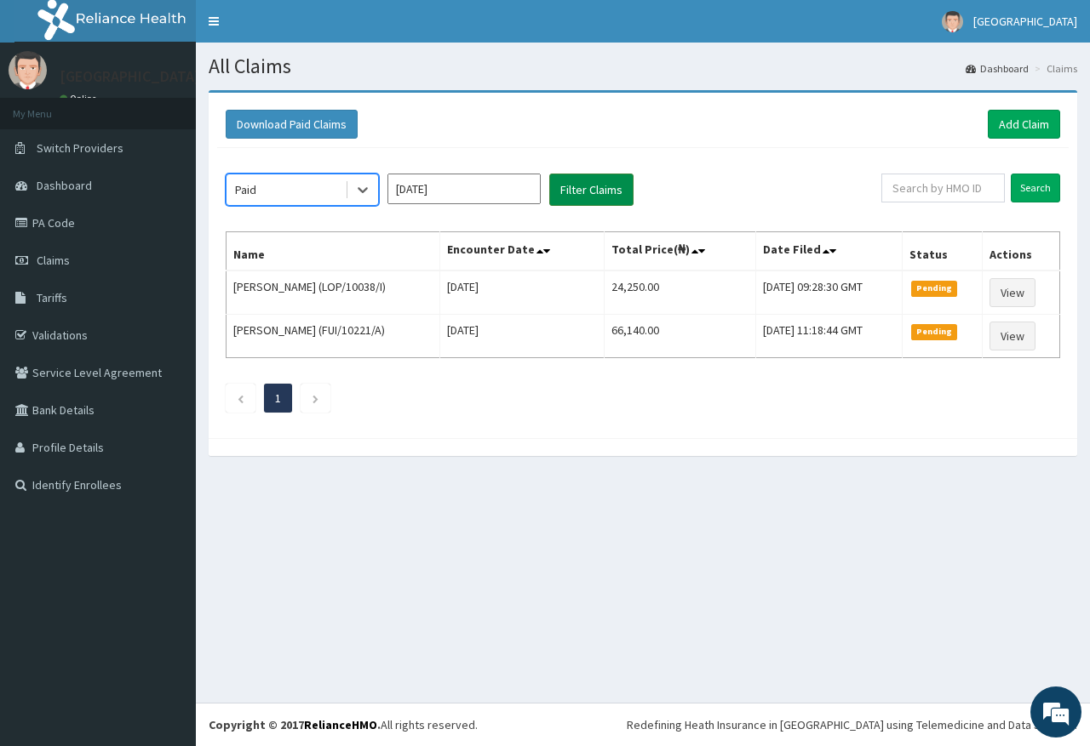
click at [615, 192] on button "Filter Claims" at bounding box center [591, 190] width 84 height 32
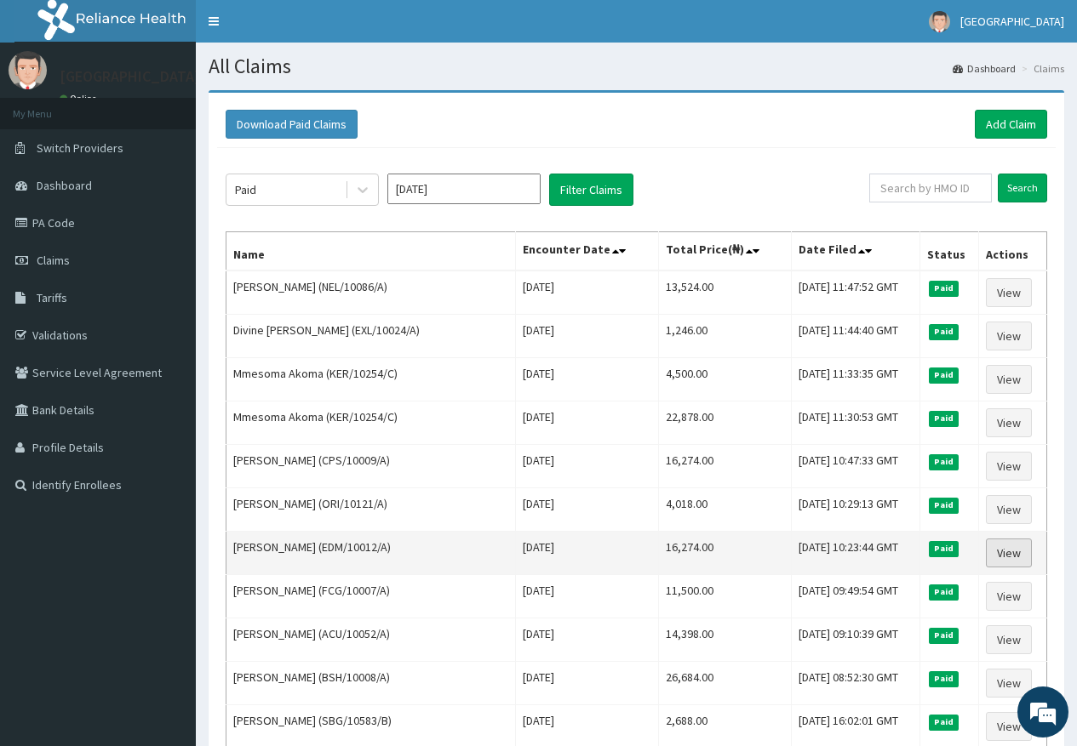
click at [1013, 556] on link "View" at bounding box center [1009, 553] width 46 height 29
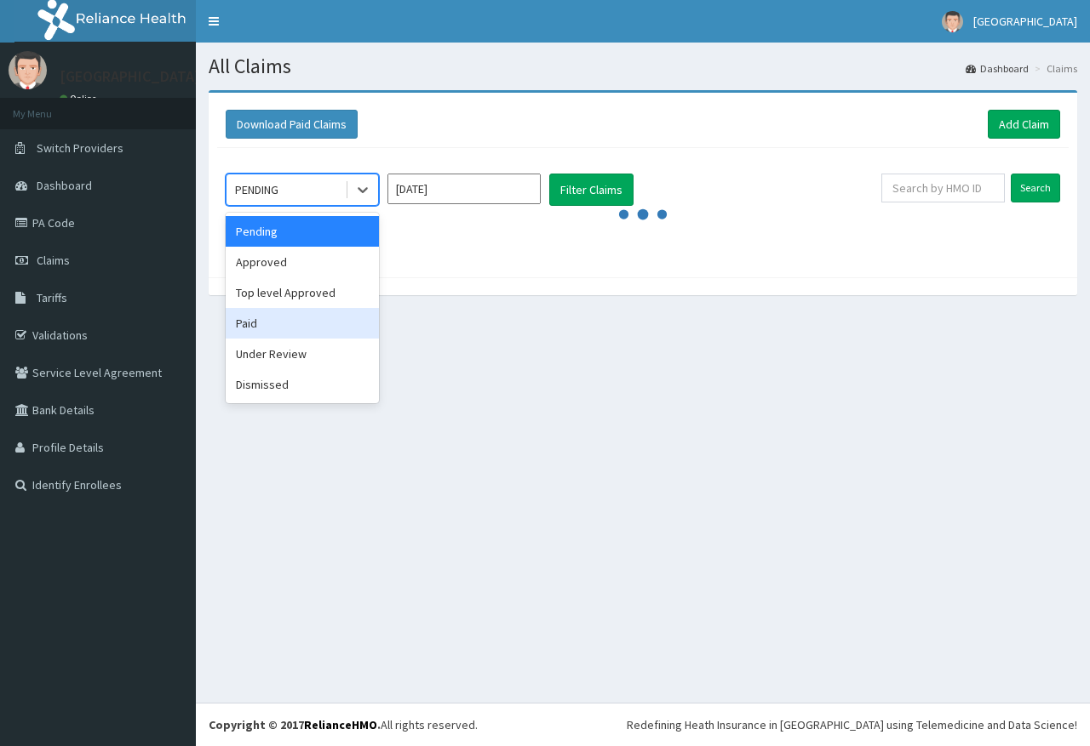
click at [282, 333] on div "Paid" at bounding box center [302, 323] width 153 height 31
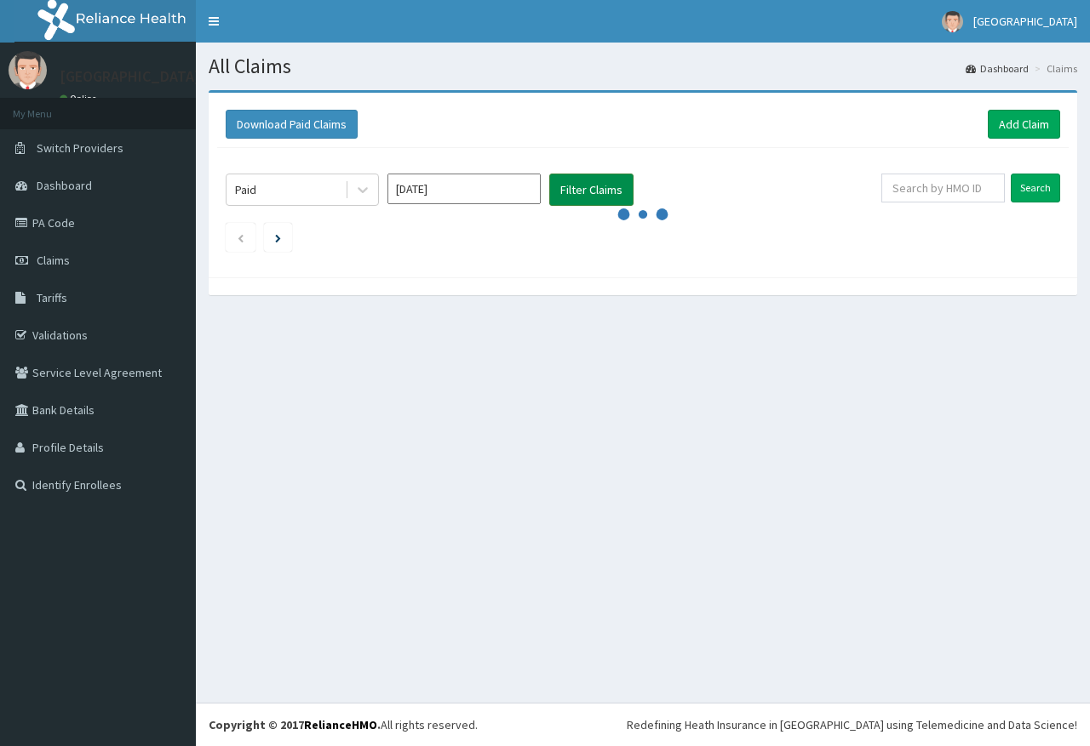
click at [617, 177] on button "Filter Claims" at bounding box center [591, 190] width 84 height 32
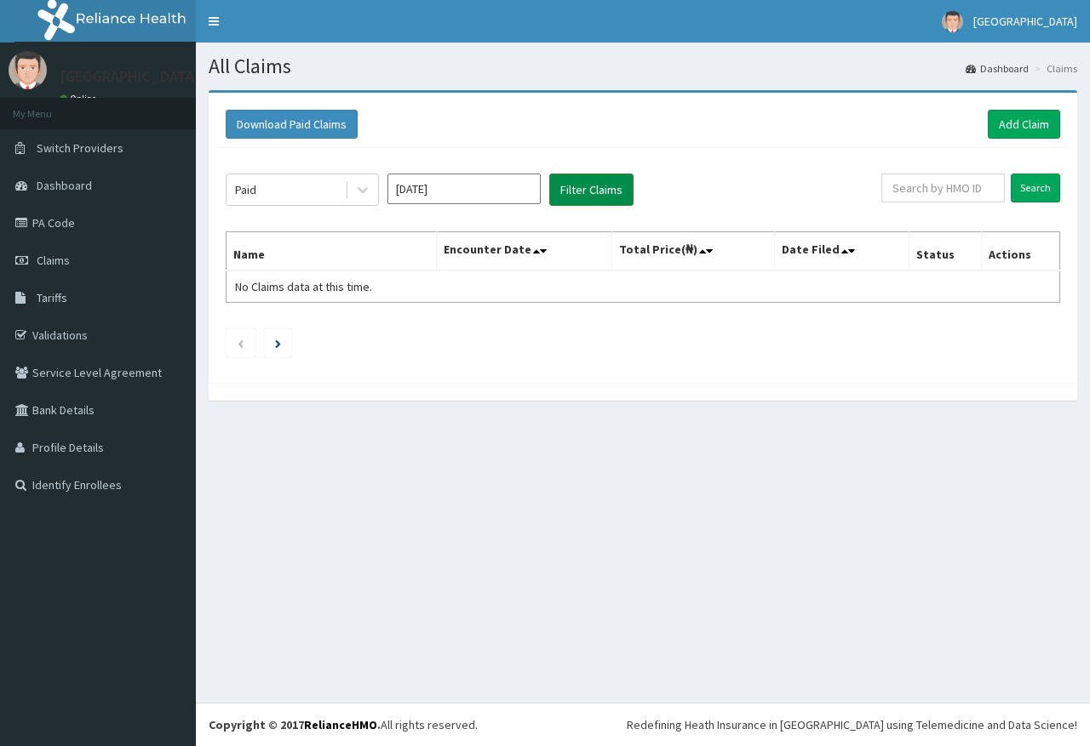
click at [564, 201] on button "Filter Claims" at bounding box center [591, 190] width 84 height 32
click at [575, 190] on button "Filter Claims" at bounding box center [591, 190] width 84 height 32
click at [600, 197] on button "Filter Claims" at bounding box center [591, 190] width 84 height 32
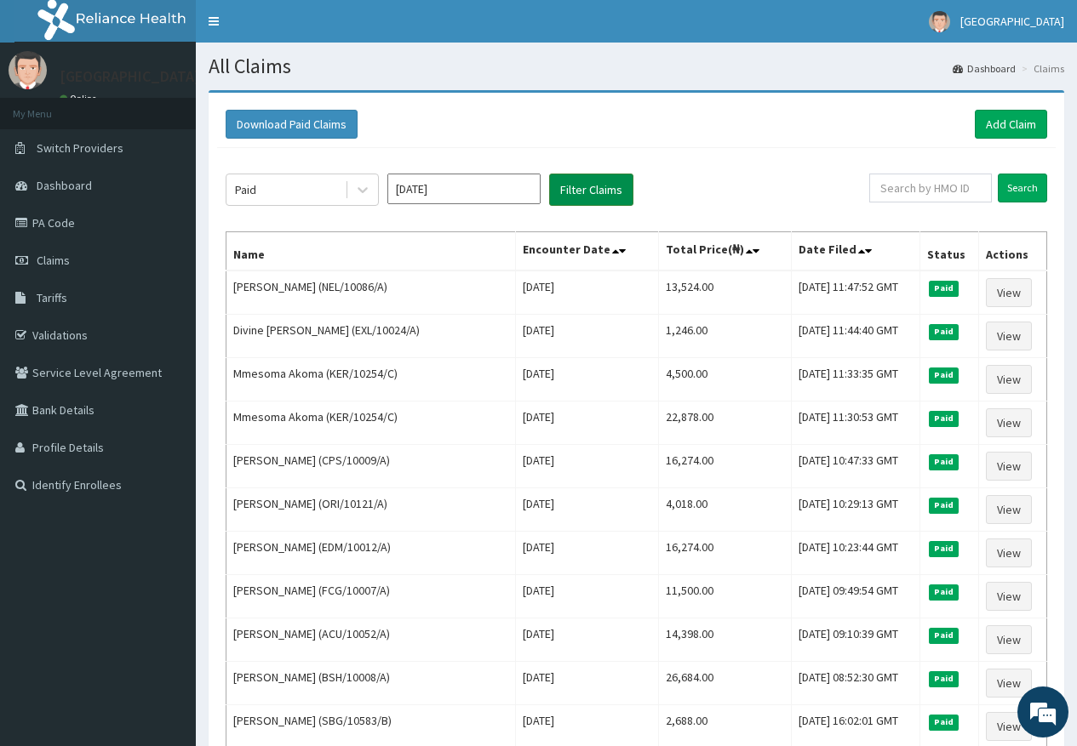
click at [600, 197] on button "Filter Claims" at bounding box center [591, 190] width 84 height 32
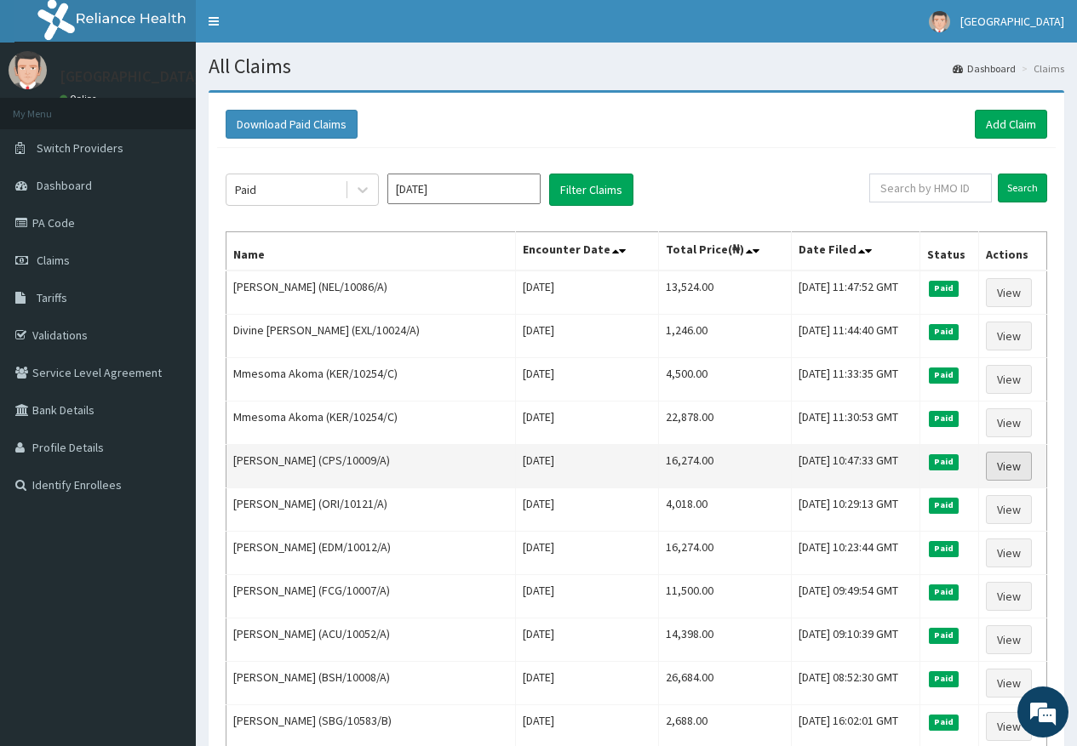
click at [1003, 460] on link "View" at bounding box center [1009, 466] width 46 height 29
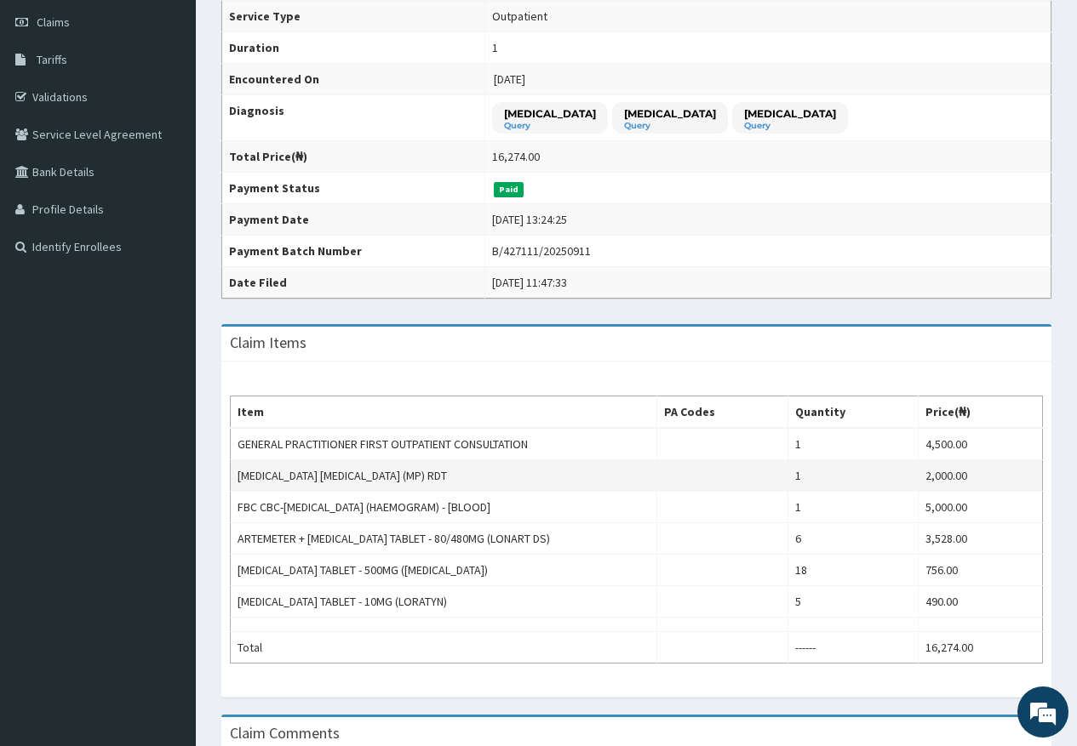
scroll to position [109, 0]
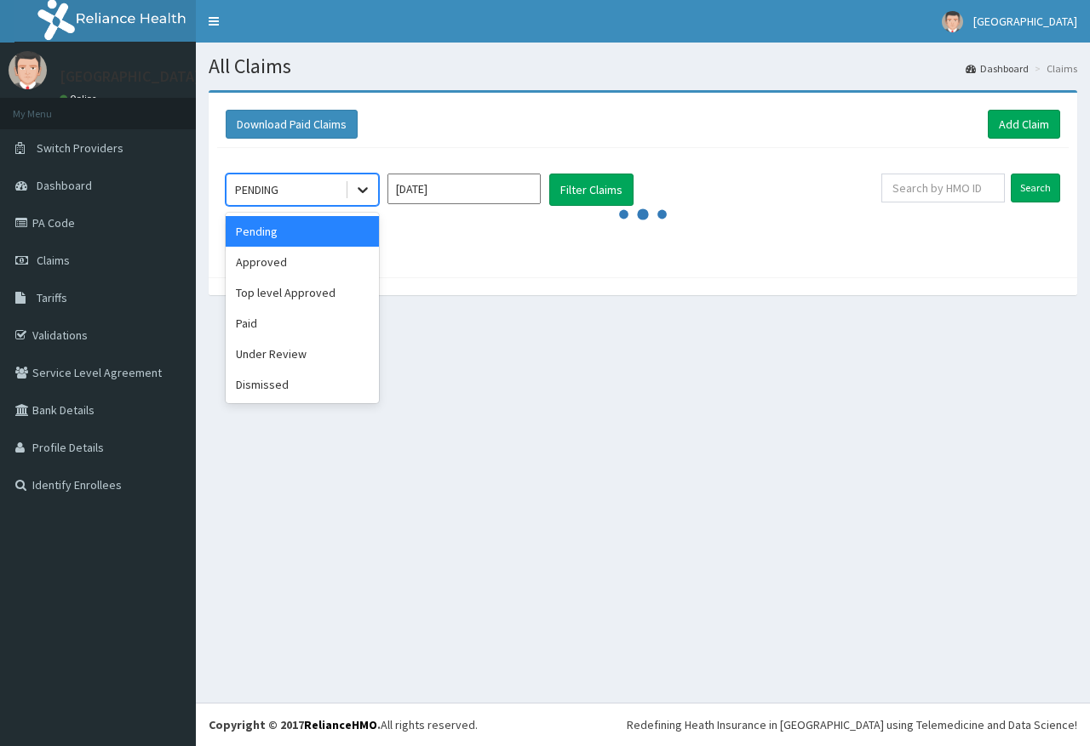
click at [358, 186] on icon at bounding box center [362, 189] width 17 height 17
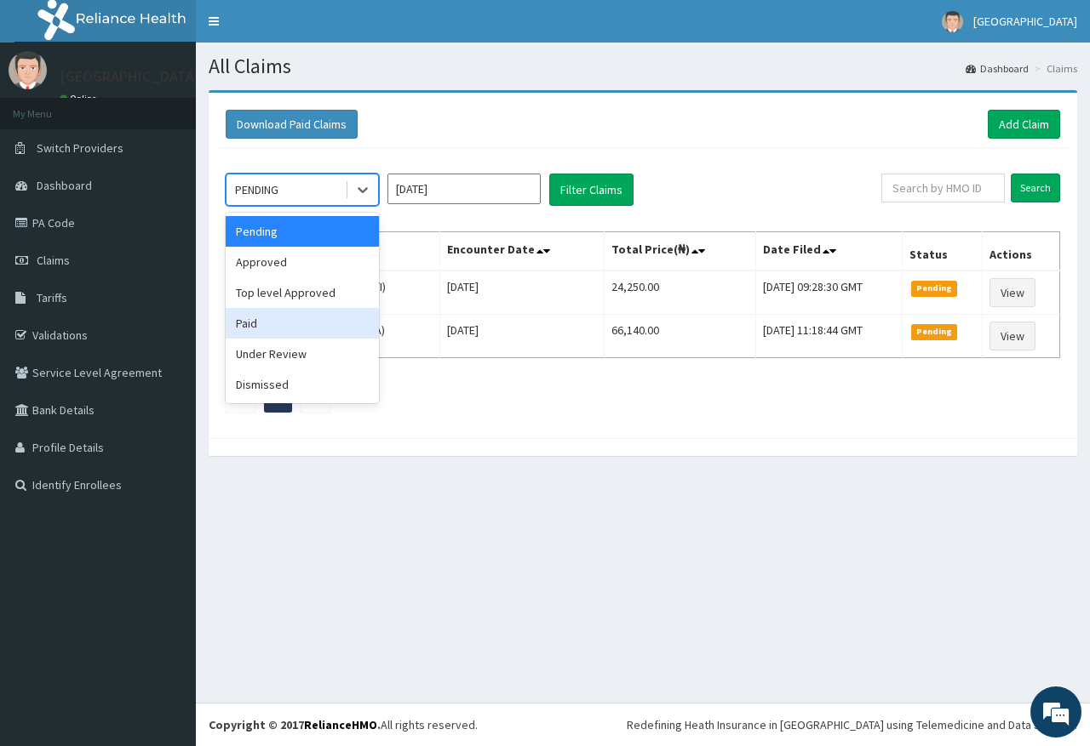
click at [317, 338] on div "Paid" at bounding box center [302, 323] width 153 height 31
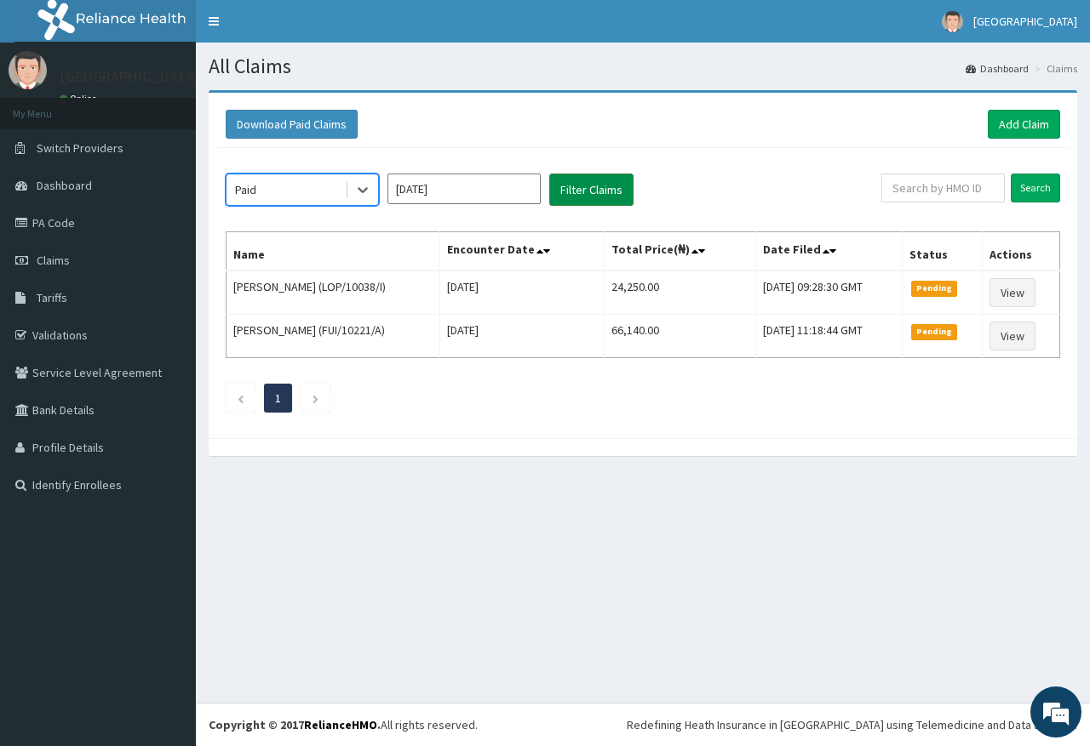
click at [593, 194] on button "Filter Claims" at bounding box center [591, 190] width 84 height 32
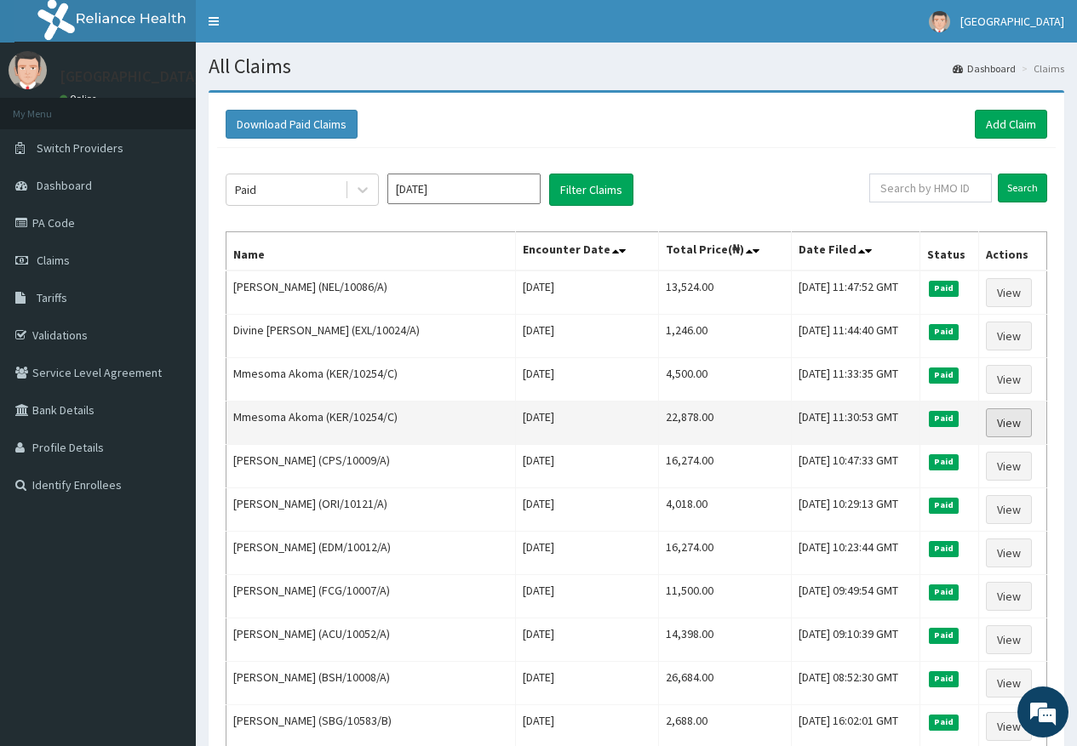
click at [1018, 425] on link "View" at bounding box center [1009, 423] width 46 height 29
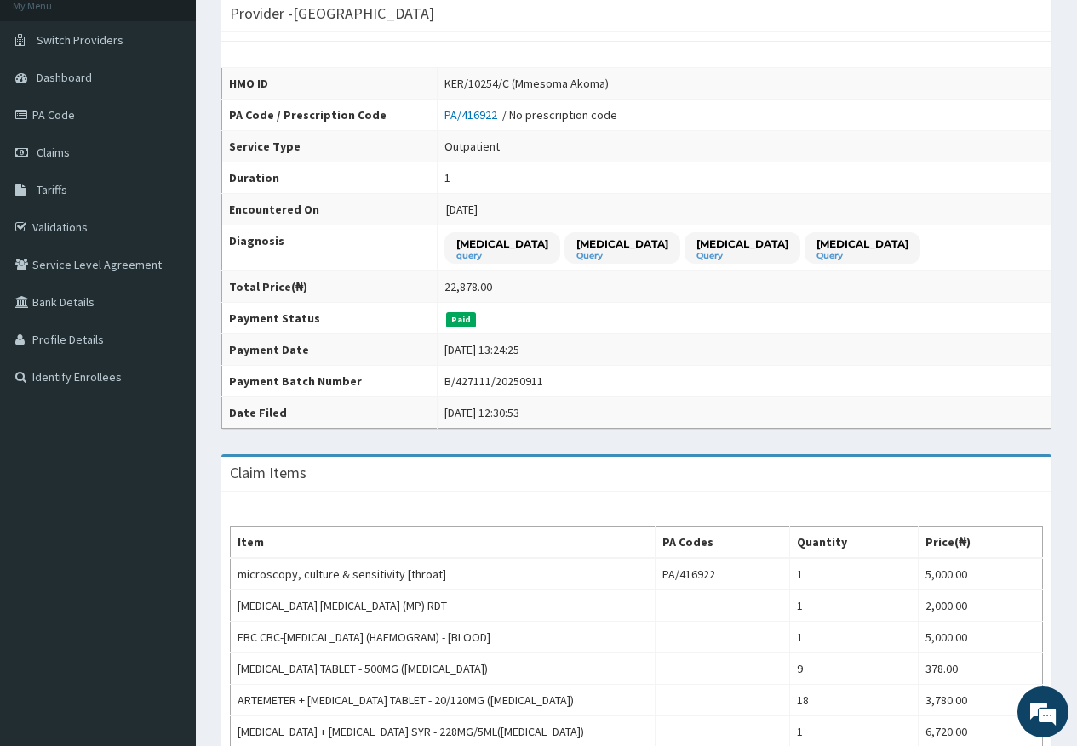
scroll to position [85, 0]
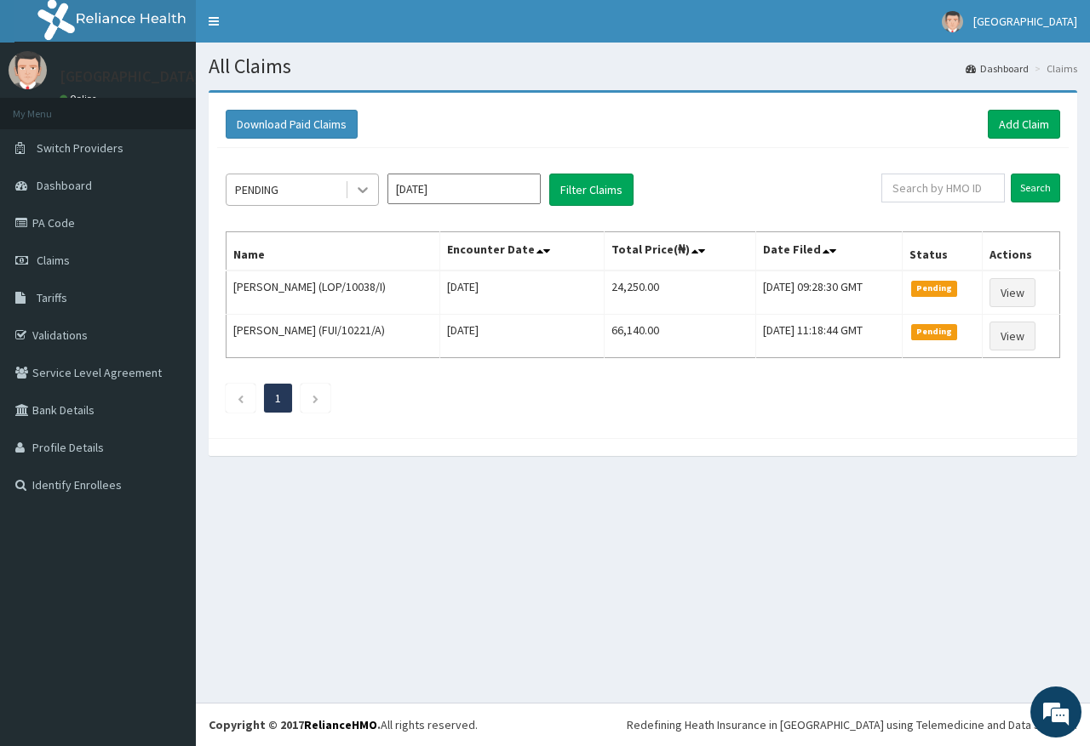
drag, startPoint x: 0, startPoint y: 0, endPoint x: 361, endPoint y: 194, distance: 409.8
click at [363, 185] on icon at bounding box center [362, 189] width 17 height 17
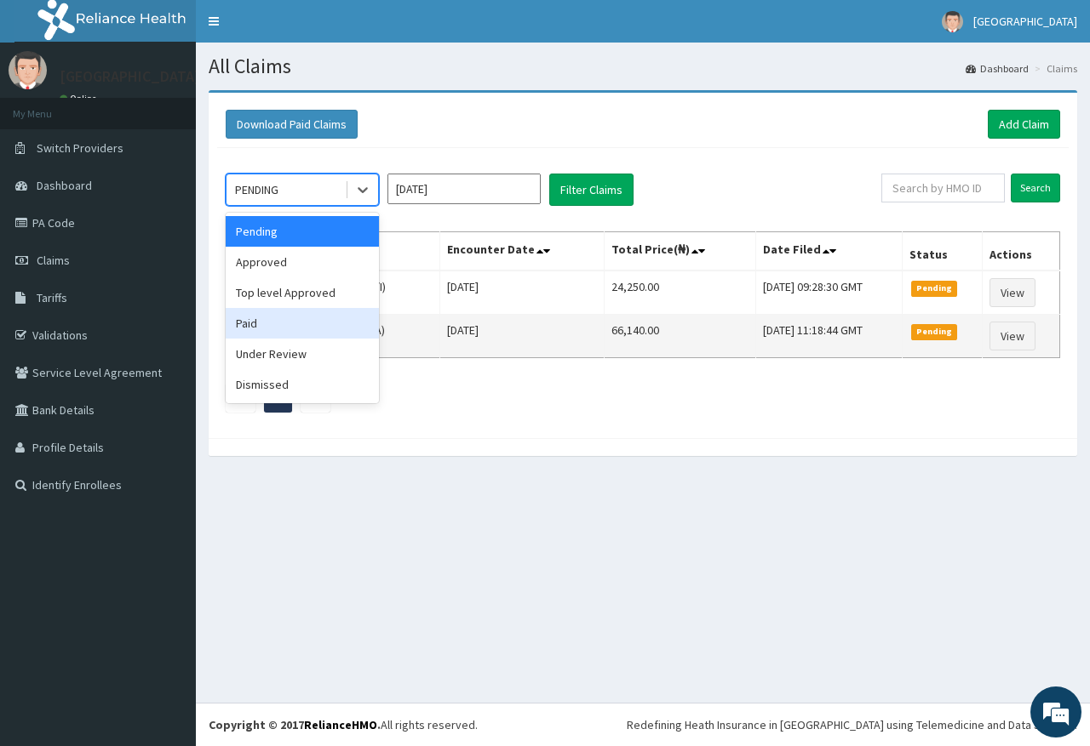
drag, startPoint x: 328, startPoint y: 330, endPoint x: 340, endPoint y: 329, distance: 11.9
click at [331, 331] on div "Paid" at bounding box center [302, 323] width 153 height 31
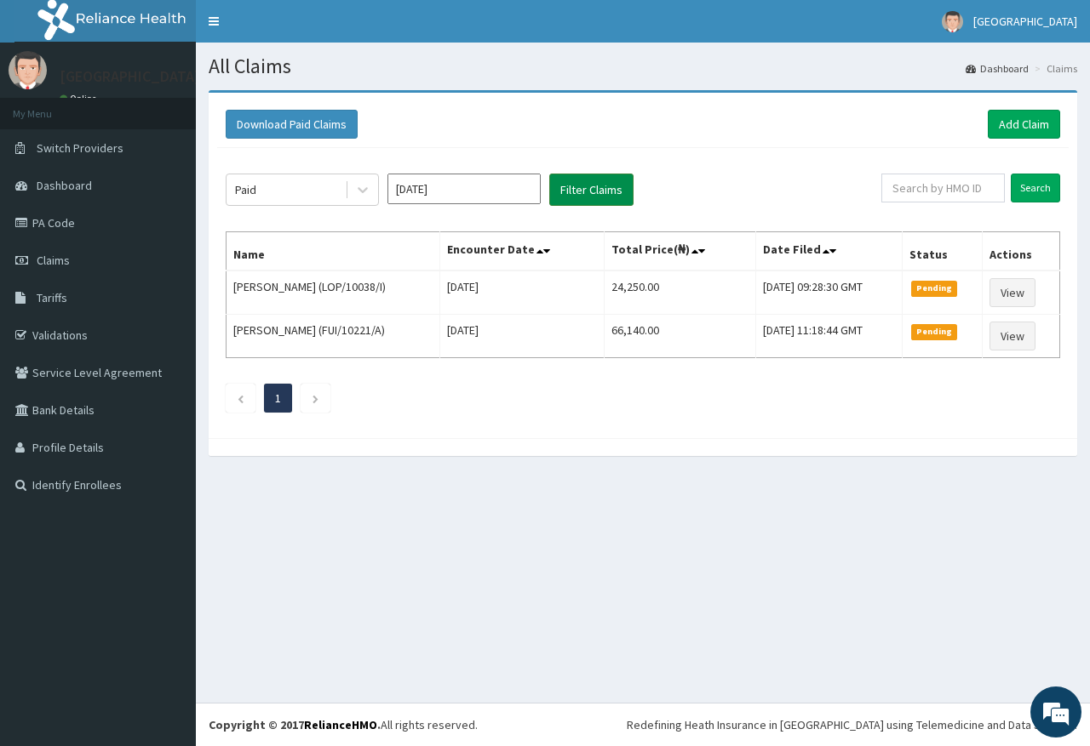
click at [555, 197] on button "Filter Claims" at bounding box center [591, 190] width 84 height 32
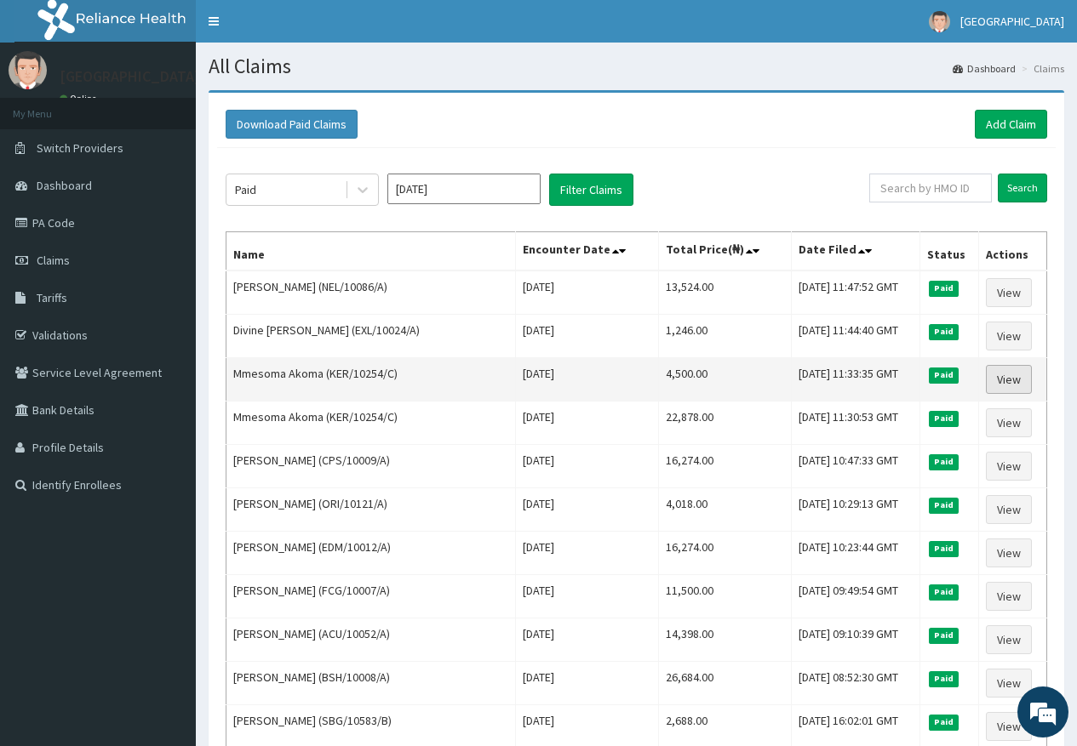
click at [1012, 388] on link "View" at bounding box center [1009, 379] width 46 height 29
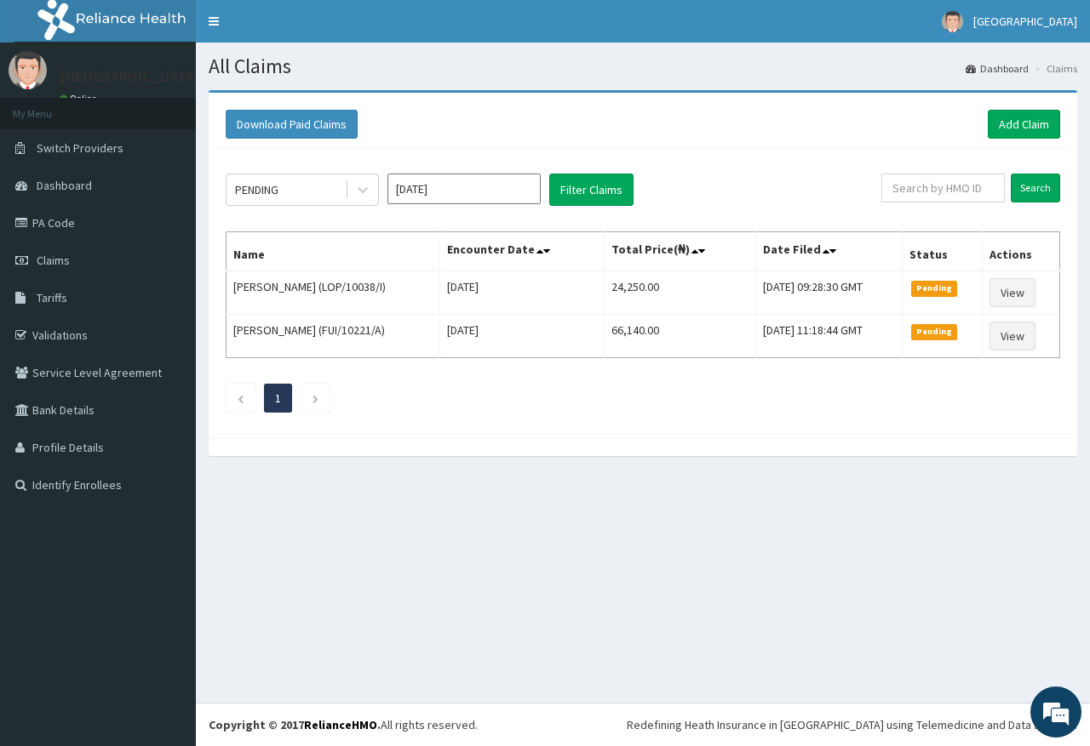
click at [370, 195] on icon at bounding box center [362, 189] width 17 height 17
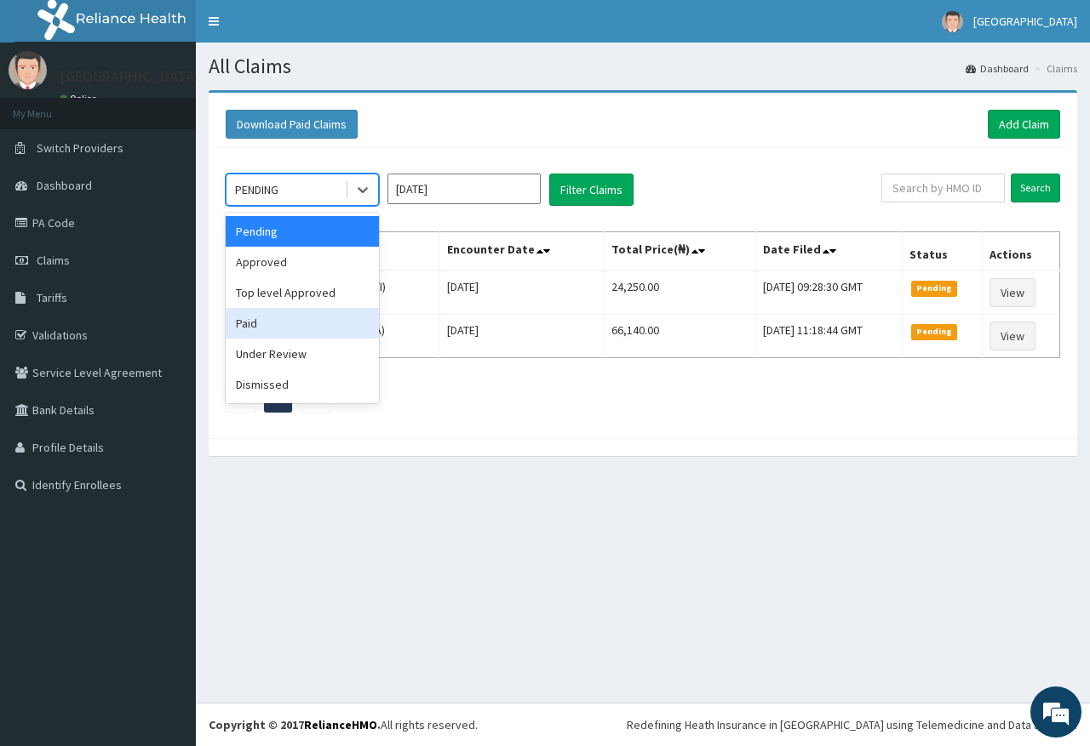
click at [301, 312] on div "Paid" at bounding box center [302, 323] width 153 height 31
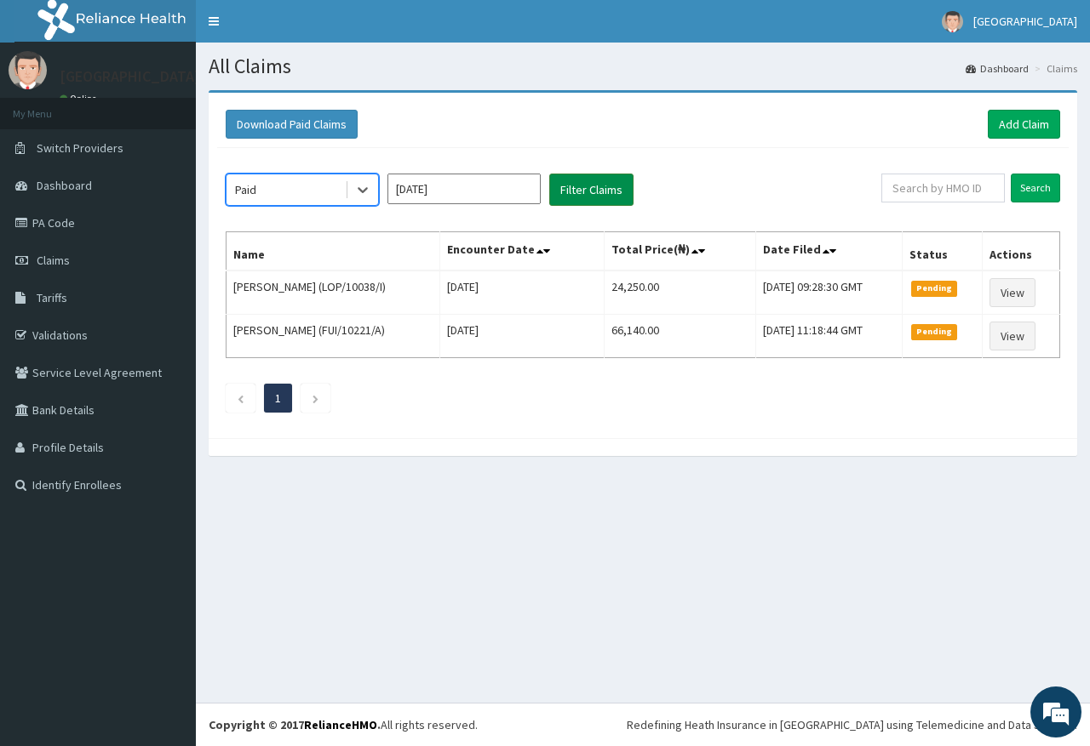
click at [575, 185] on button "Filter Claims" at bounding box center [591, 190] width 84 height 32
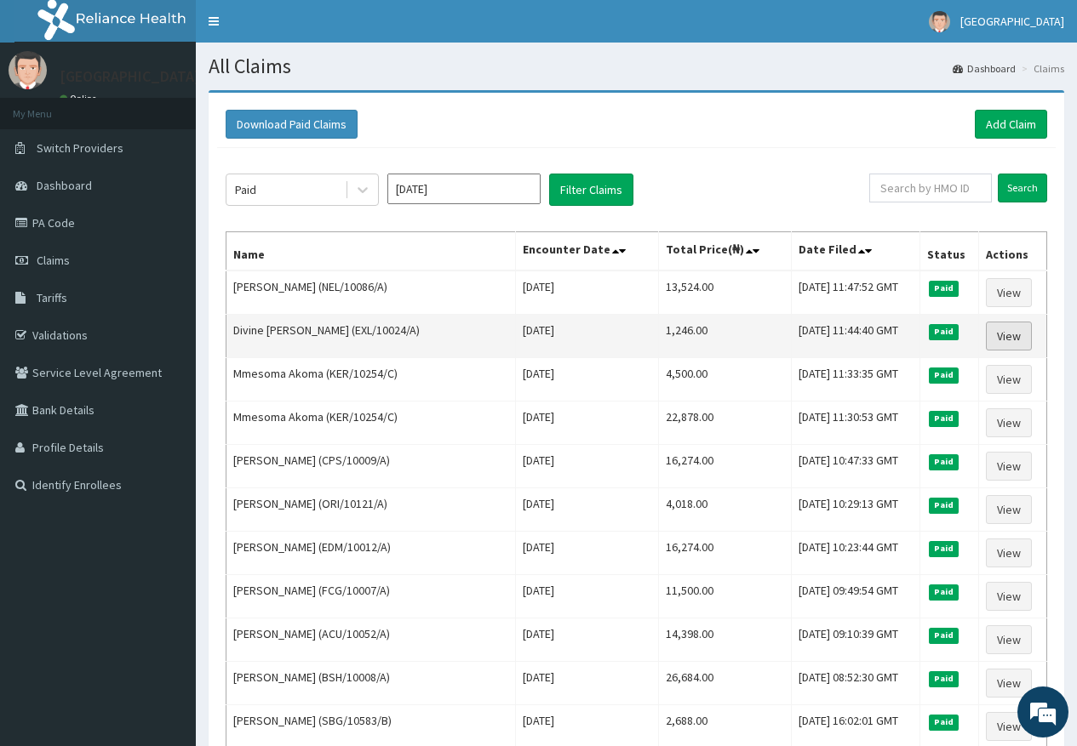
click at [998, 328] on link "View" at bounding box center [1009, 336] width 46 height 29
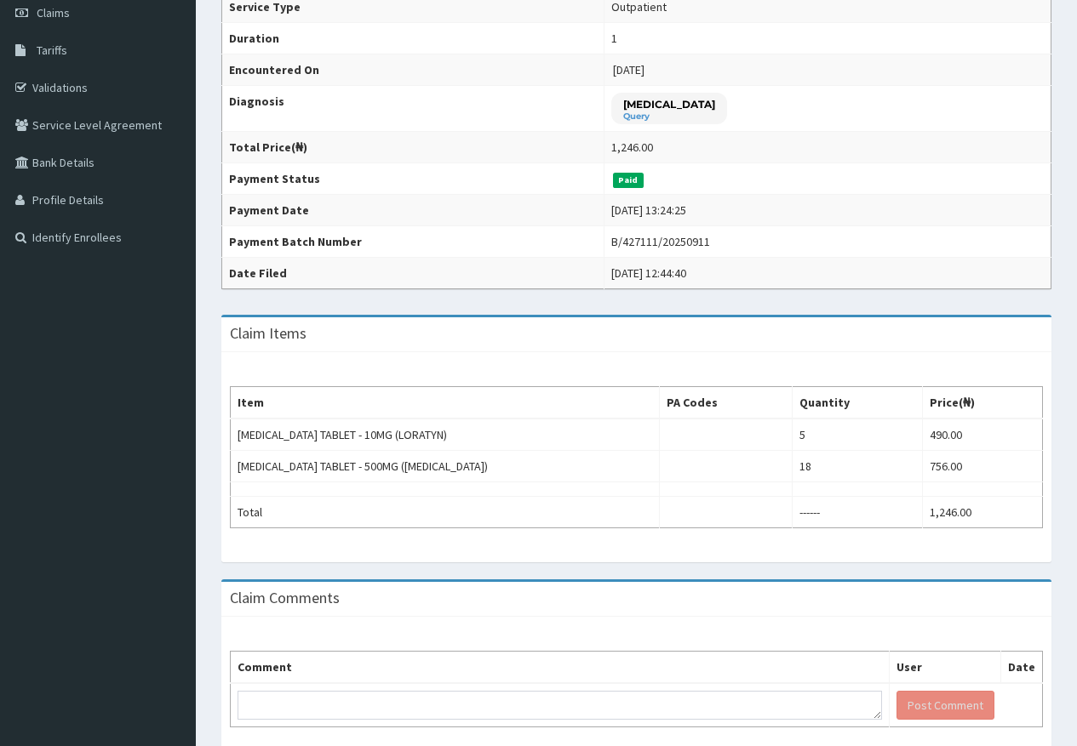
scroll to position [255, 0]
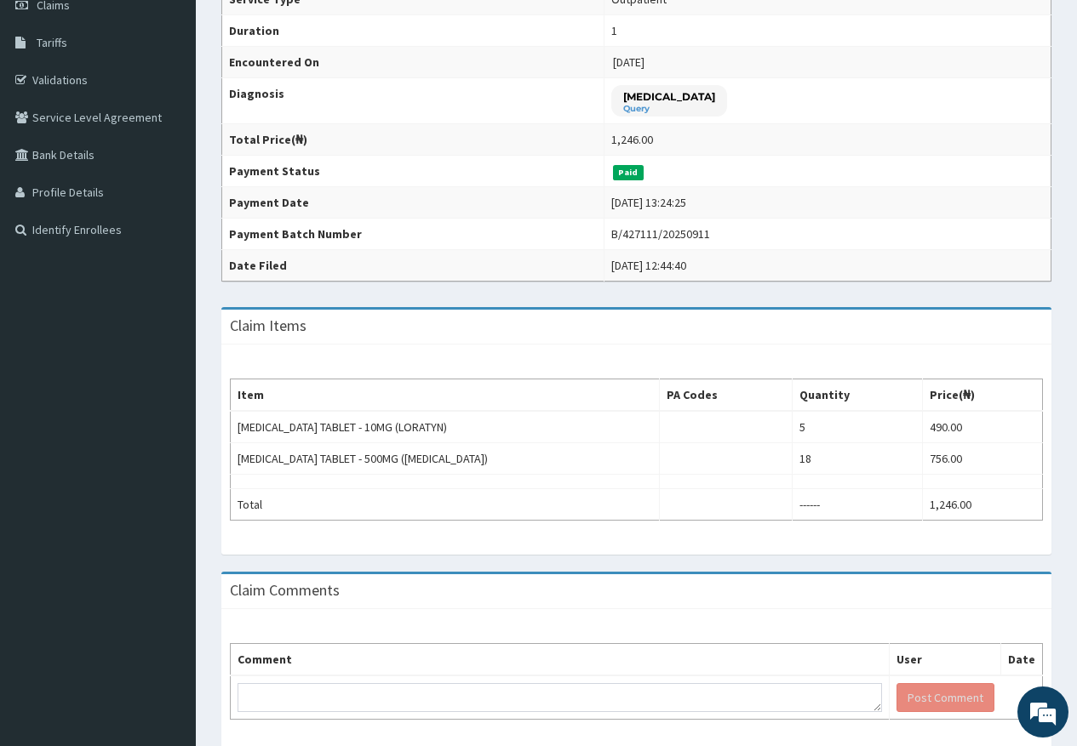
click at [604, 746] on html "R EL Toggle navigation [GEOGRAPHIC_DATA] - [EMAIL_ADDRESS][DOMAIN_NAME] Member …" at bounding box center [538, 280] width 1077 height 1070
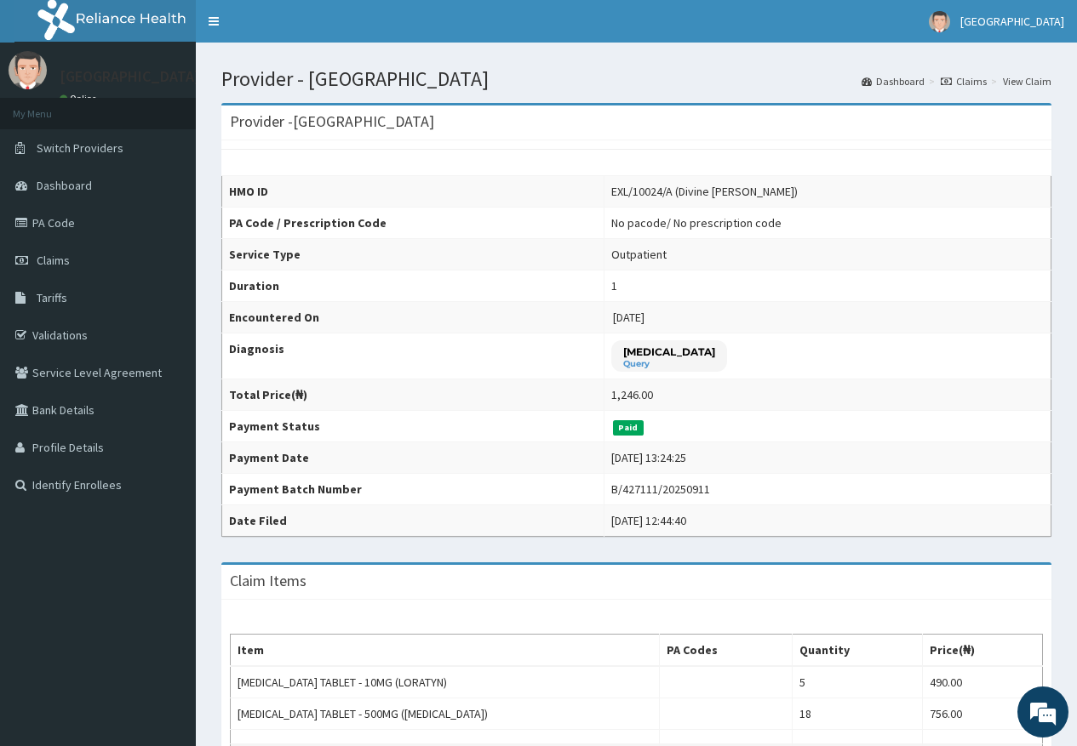
scroll to position [0, 0]
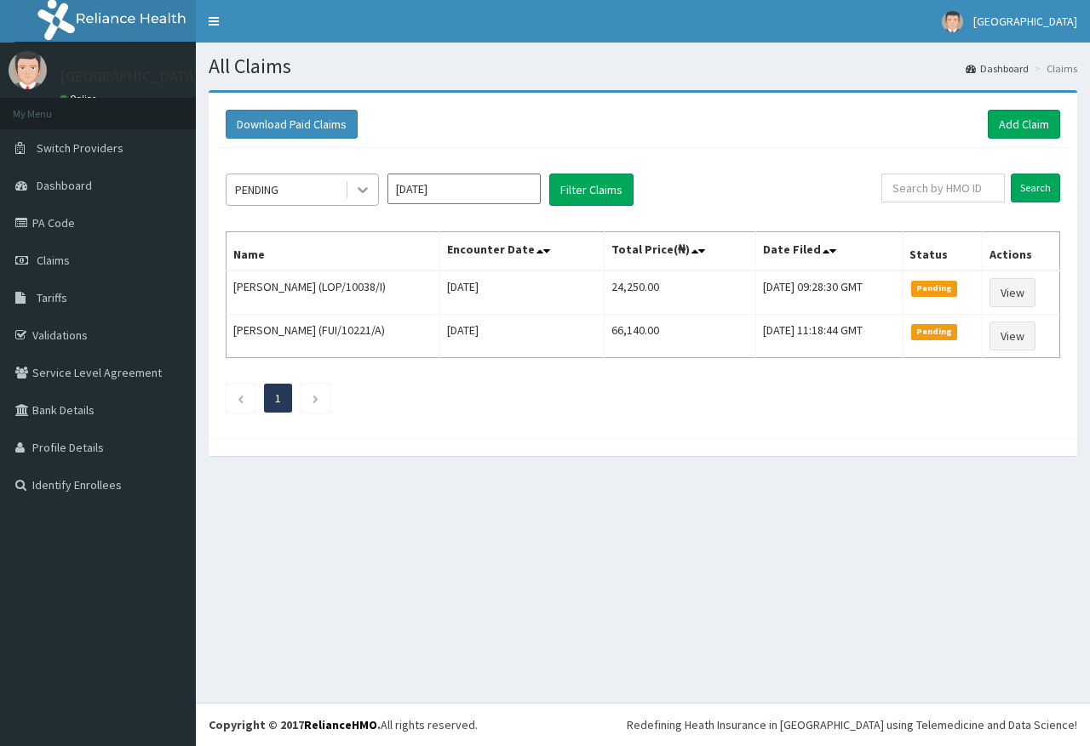
click at [369, 187] on icon at bounding box center [362, 189] width 17 height 17
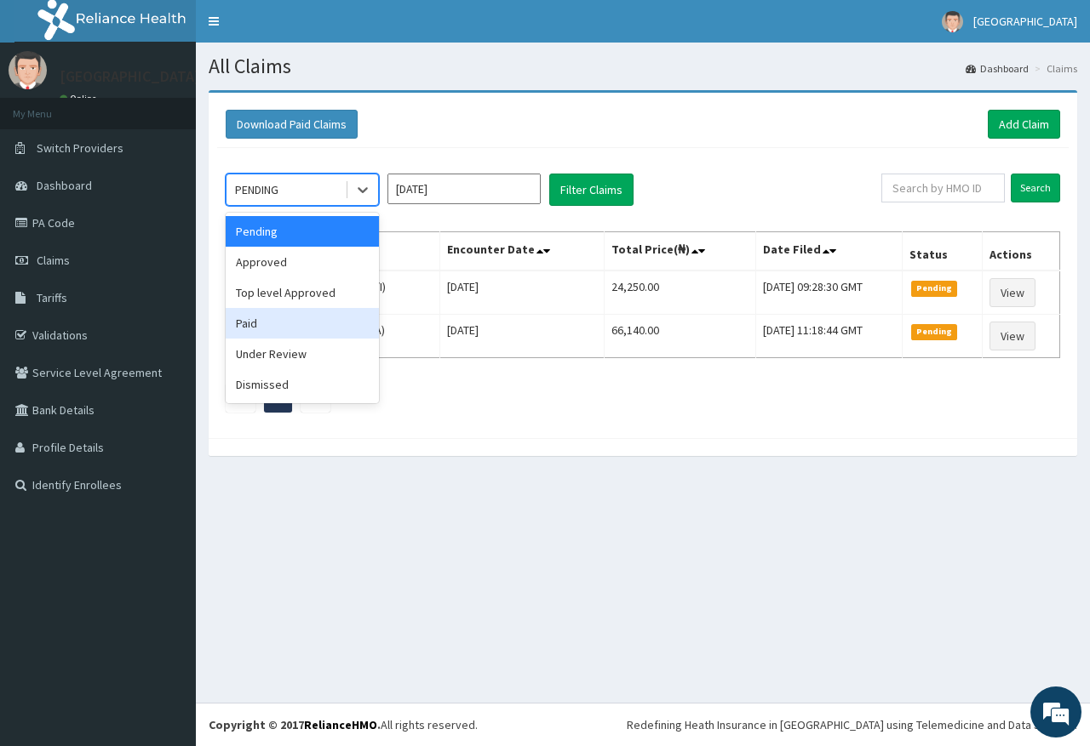
click at [285, 321] on div "Paid" at bounding box center [302, 323] width 153 height 31
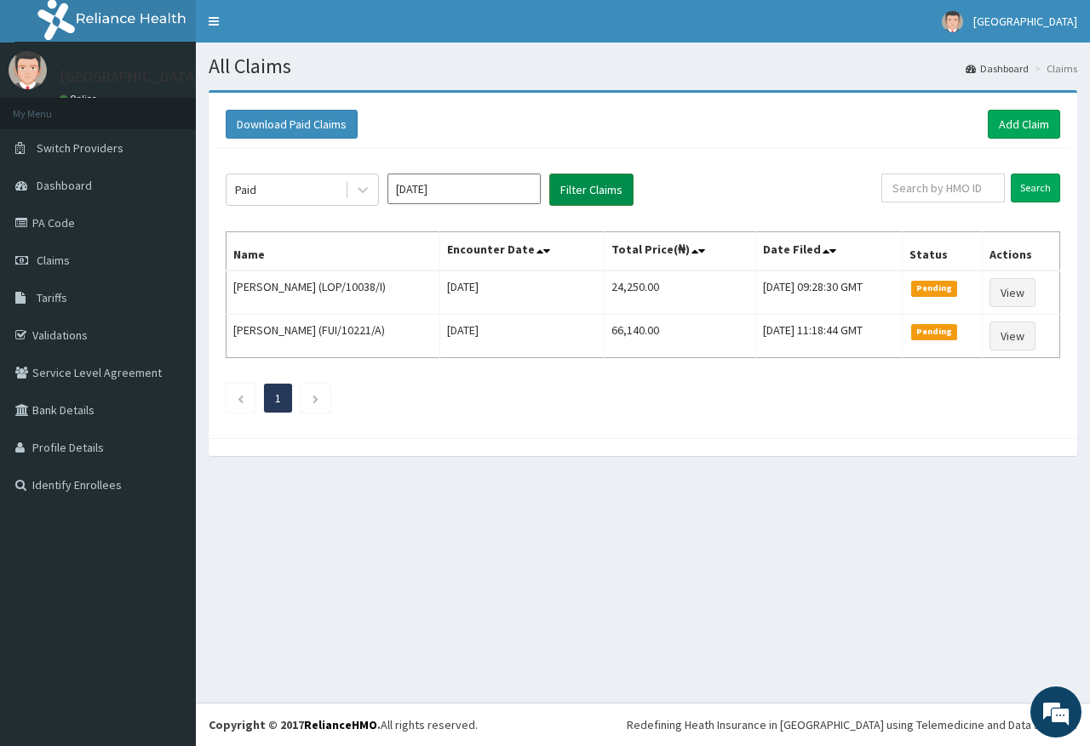
click at [564, 192] on button "Filter Claims" at bounding box center [591, 190] width 84 height 32
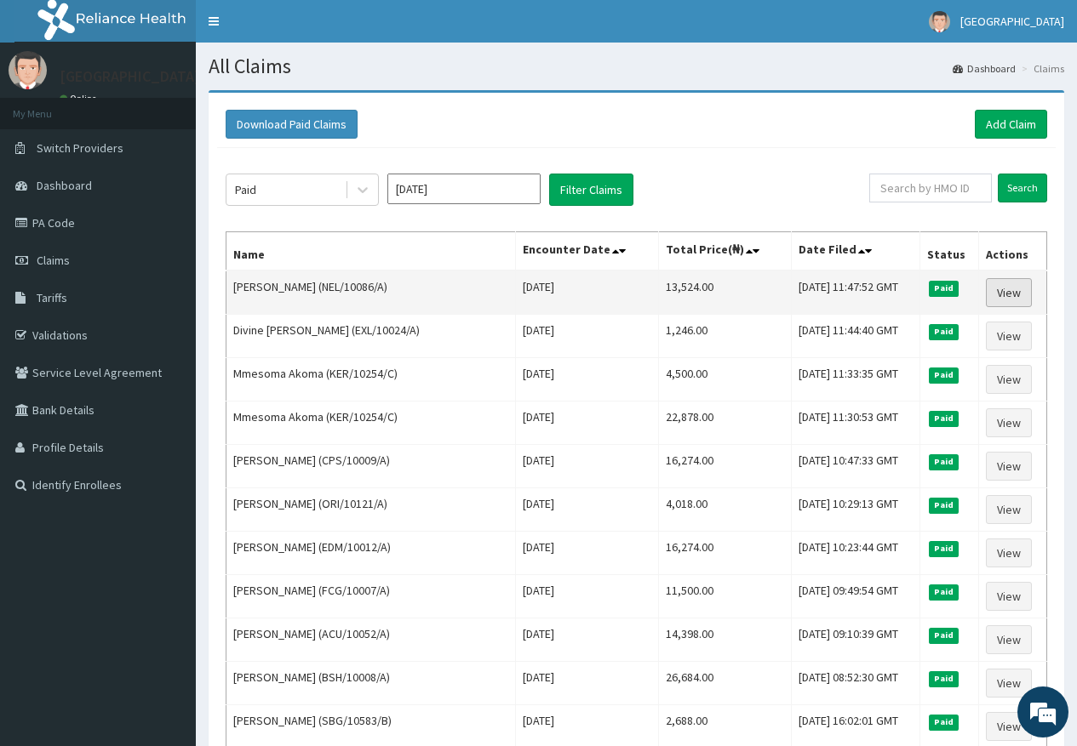
click at [1013, 295] on link "View" at bounding box center [1009, 292] width 46 height 29
